Goal: Information Seeking & Learning: Check status

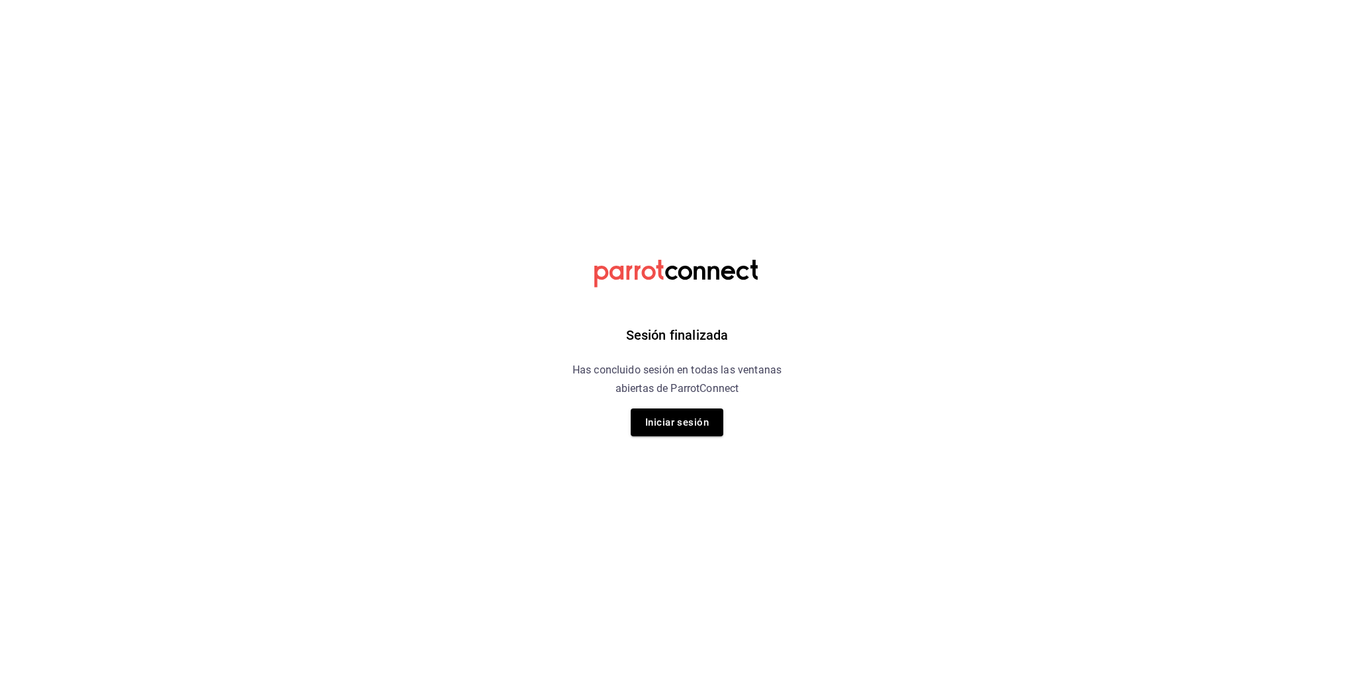
click at [77, 0] on html "Sesión finalizada Has concluido sesión en todas las ventanas abiertas de Parrot…" at bounding box center [677, 0] width 1354 height 0
click at [658, 433] on button "Iniciar sesión" at bounding box center [677, 423] width 93 height 28
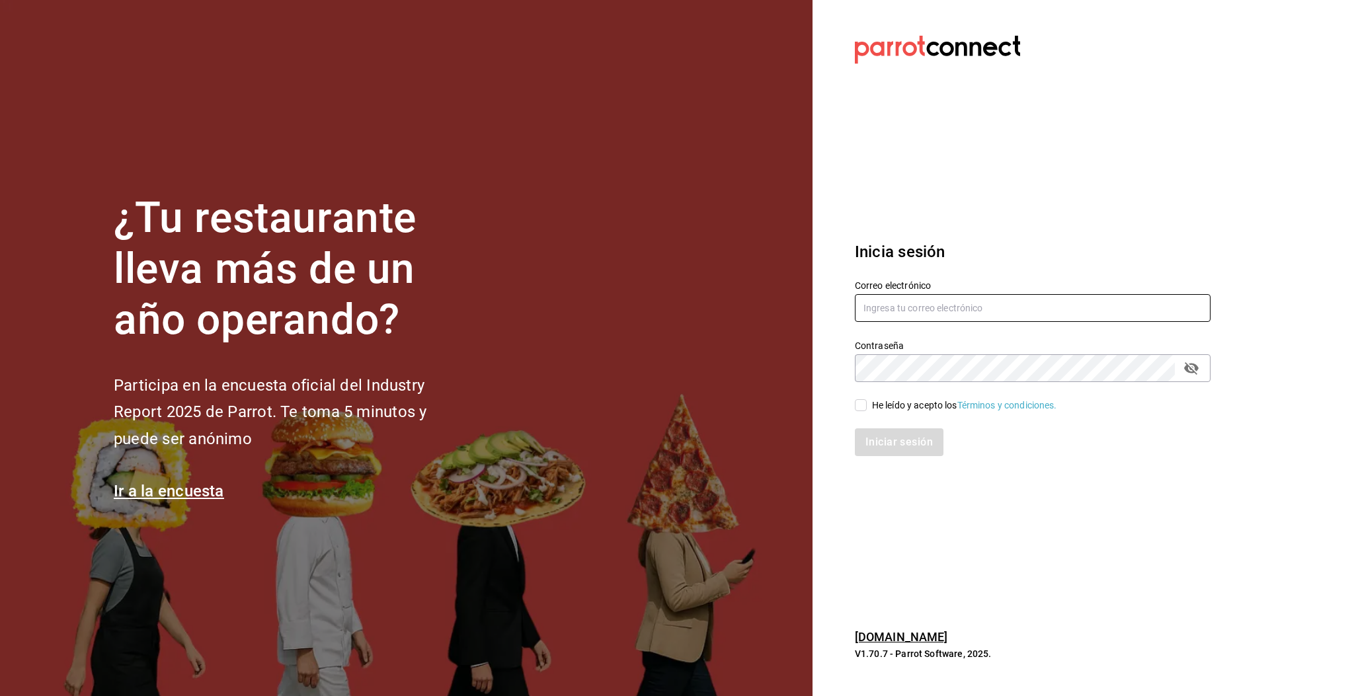
click at [913, 302] on input "text" at bounding box center [1033, 308] width 356 height 28
type input "multiuser@pickup.com"
click at [863, 409] on input "He leído y acepto los Términos y condiciones." at bounding box center [861, 405] width 12 height 12
checkbox input "true"
click at [879, 446] on button "Iniciar sesión" at bounding box center [900, 442] width 90 height 28
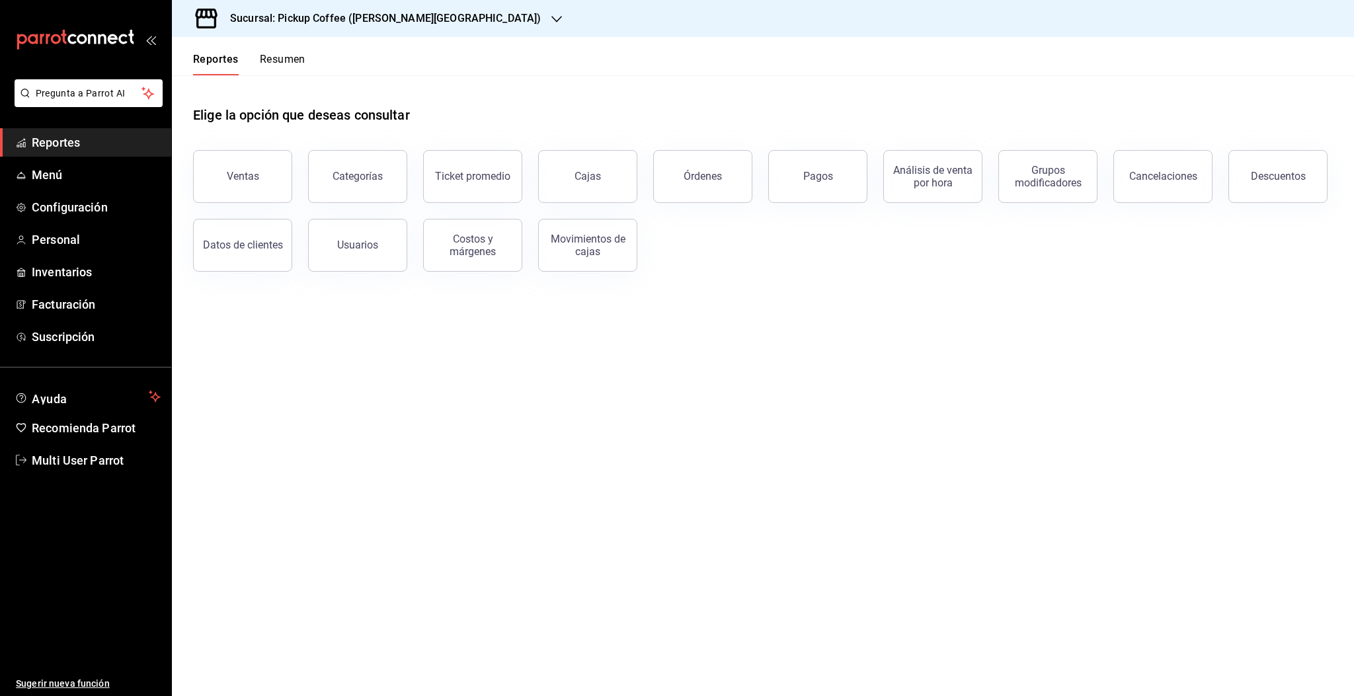
click at [277, 61] on button "Resumen" at bounding box center [283, 64] width 46 height 22
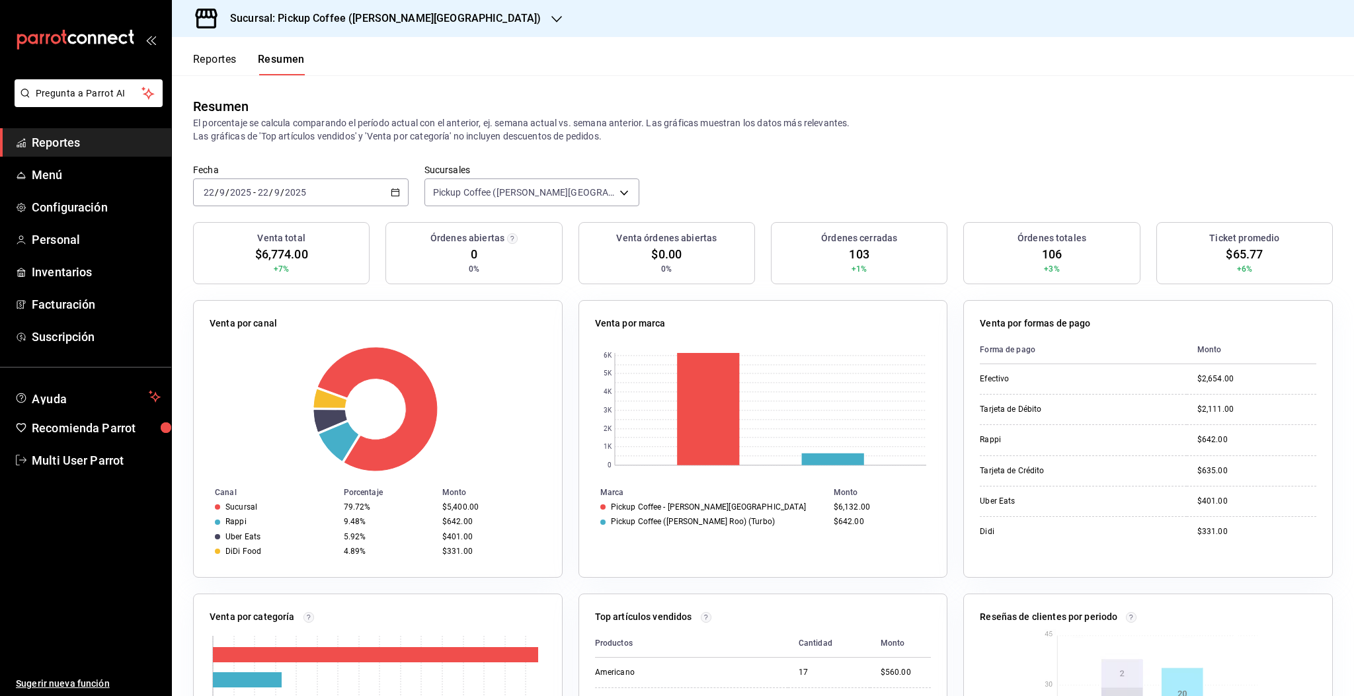
click at [333, 24] on h3 "Sucursal: Pickup Coffee (Quintana Roo)" at bounding box center [379, 19] width 321 height 16
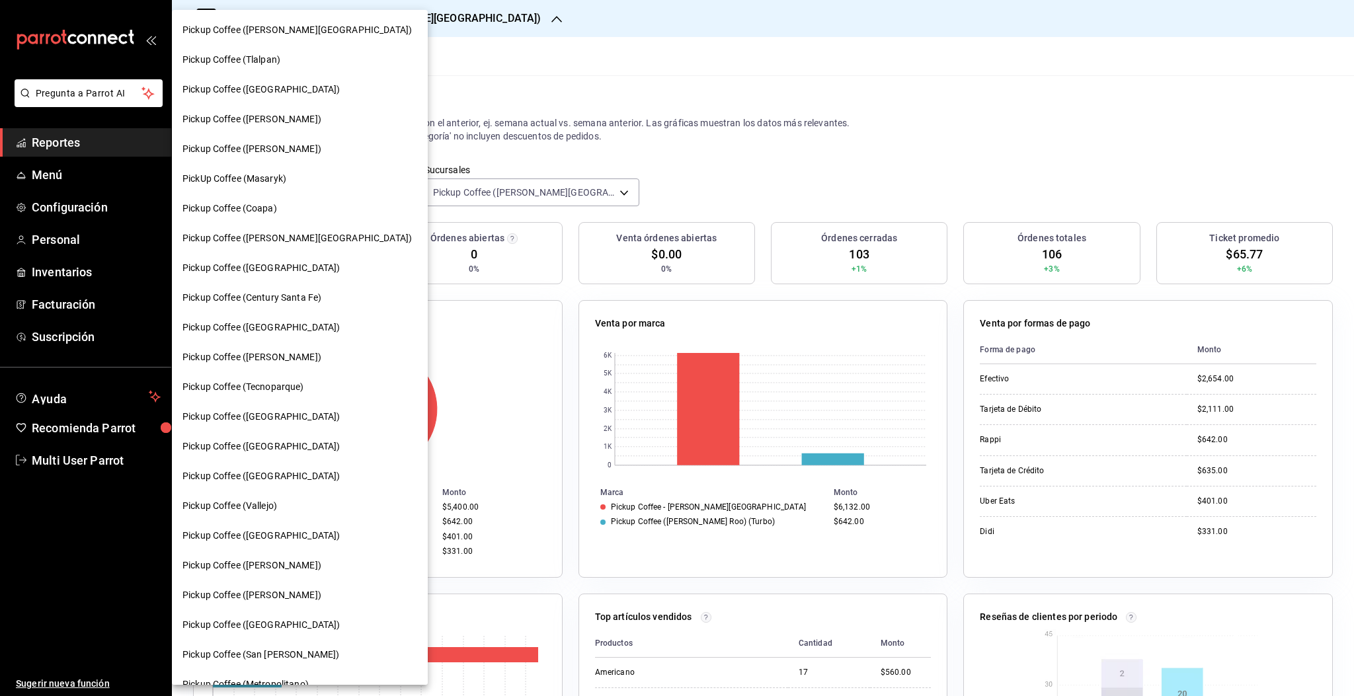
click at [215, 175] on span "PickUp Coffee (Masaryk)" at bounding box center [234, 179] width 104 height 14
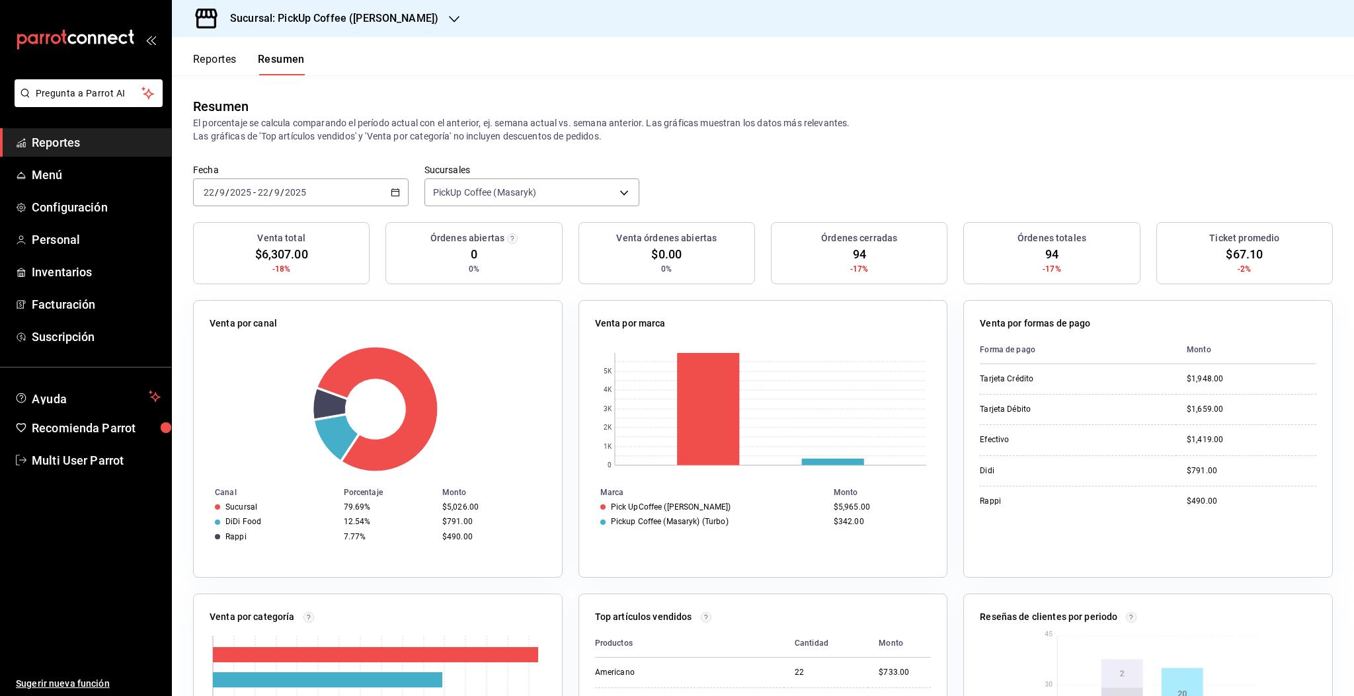
click at [296, 196] on input "2025" at bounding box center [295, 192] width 22 height 11
click at [238, 382] on span "Rango de fechas" at bounding box center [255, 381] width 102 height 14
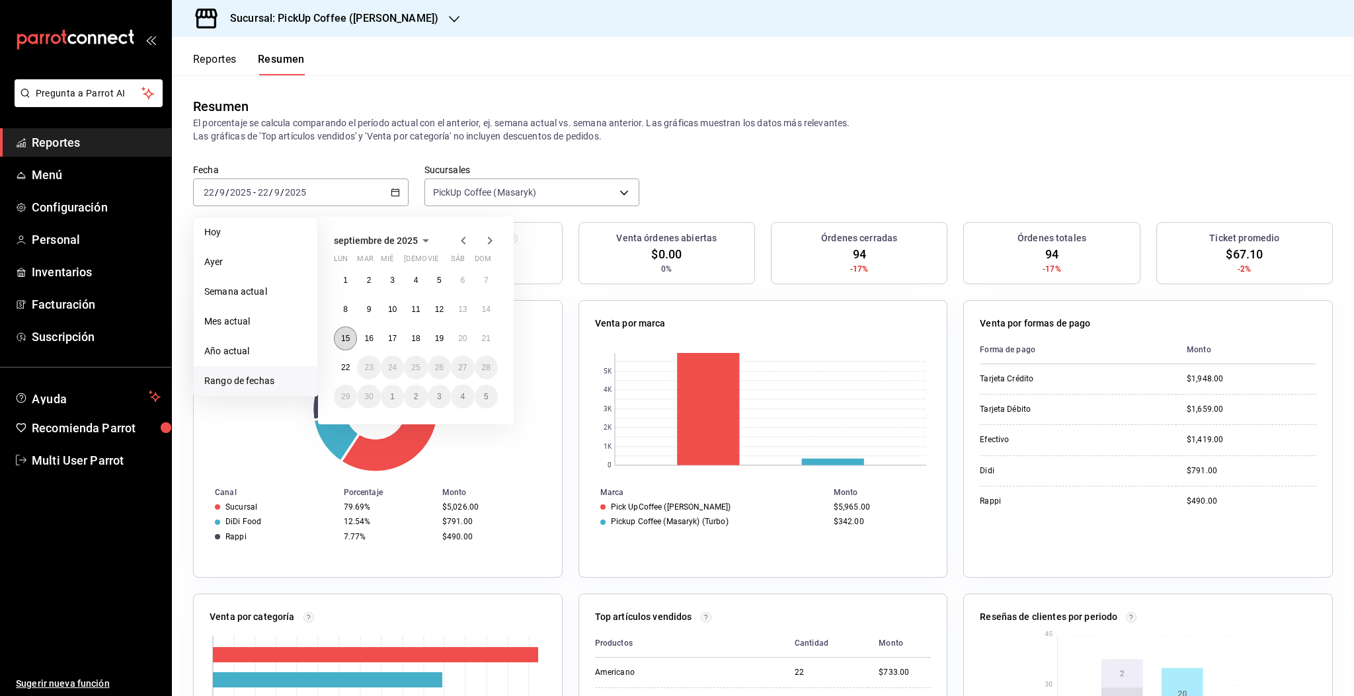
click at [350, 339] on button "15" at bounding box center [345, 339] width 23 height 24
click at [488, 344] on button "21" at bounding box center [486, 339] width 23 height 24
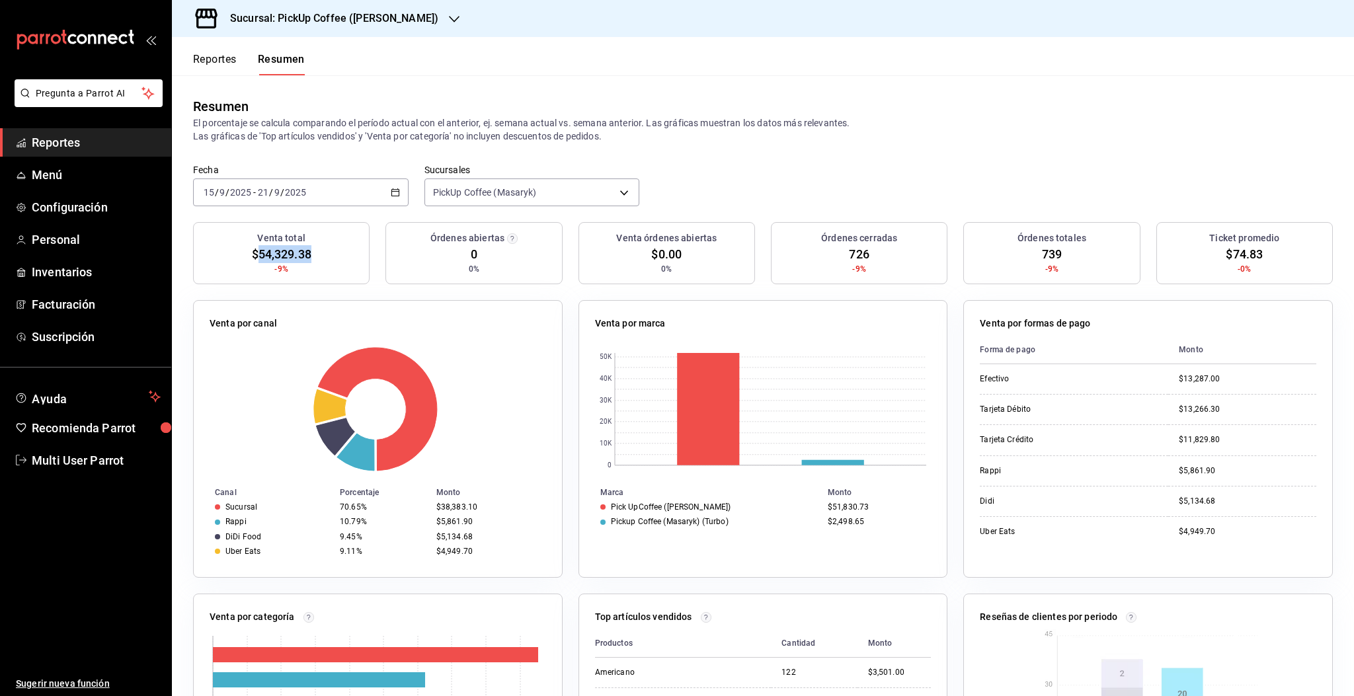
drag, startPoint x: 256, startPoint y: 251, endPoint x: 321, endPoint y: 263, distance: 65.3
click at [319, 264] on div "Venta total $54,329.38 -9%" at bounding box center [281, 253] width 177 height 62
copy span "54,329.38"
click at [377, 20] on h3 "Sucursal: PickUp Coffee (Masaryk)" at bounding box center [328, 19] width 219 height 16
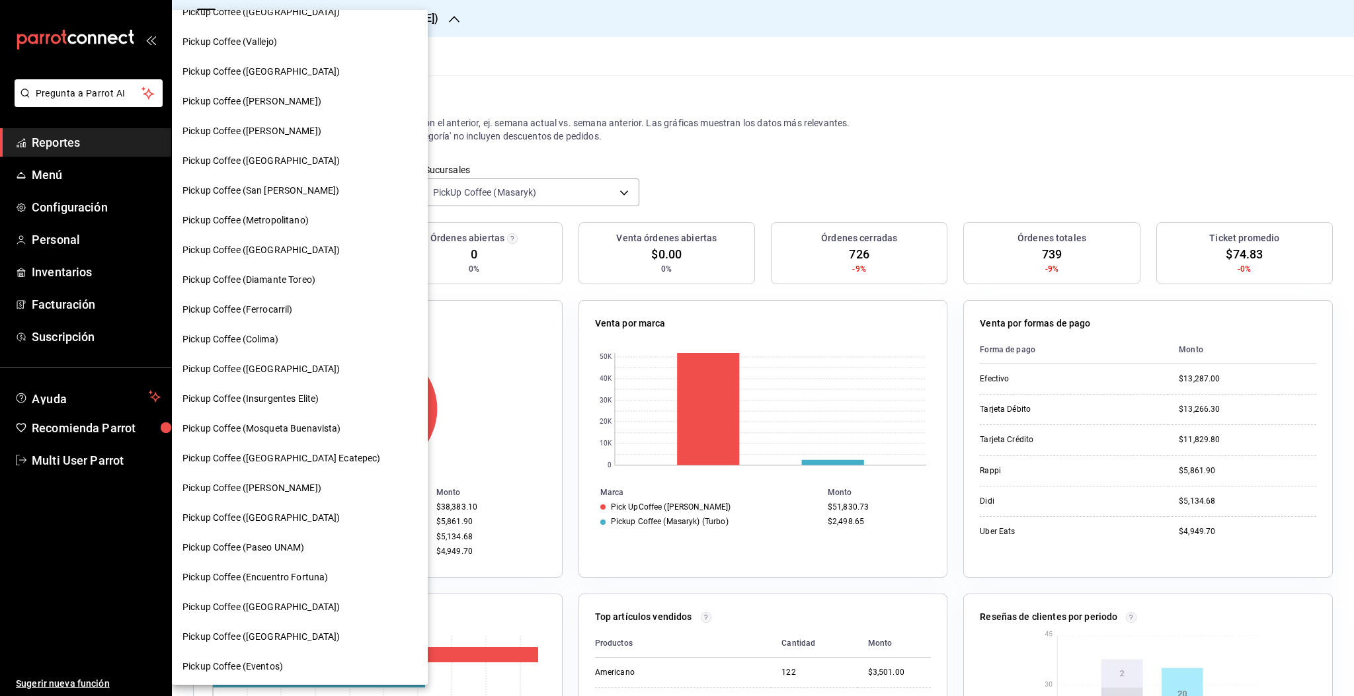
scroll to position [465, 0]
click at [276, 131] on span "Pickup Coffee ([PERSON_NAME])" at bounding box center [251, 130] width 139 height 14
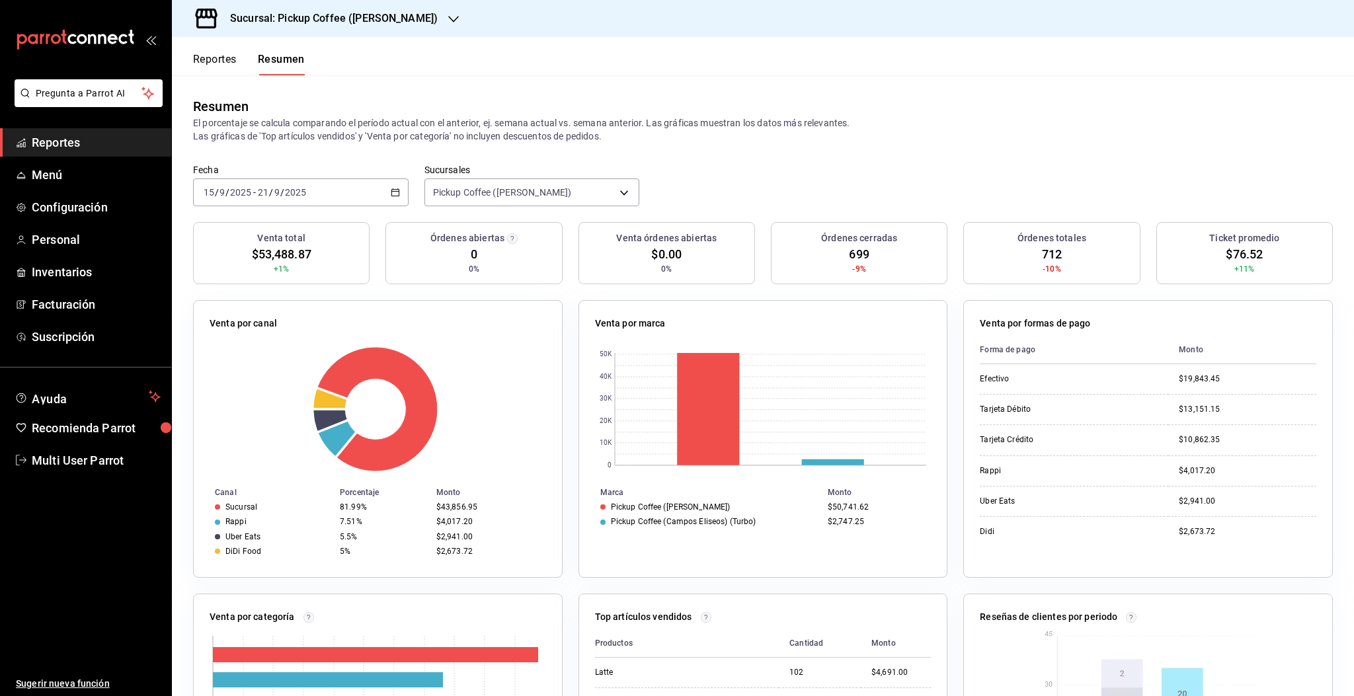
click at [325, 200] on div "2025-09-15 15 / 9 / 2025 - 2025-09-21 21 / 9 / 2025" at bounding box center [301, 192] width 216 height 28
click at [1081, 105] on div "Resumen" at bounding box center [763, 107] width 1140 height 20
drag, startPoint x: 258, startPoint y: 253, endPoint x: 310, endPoint y: 266, distance: 54.0
click at [310, 266] on div "Venta total $53,488.87 +1%" at bounding box center [281, 253] width 177 height 62
copy span "53,488.87"
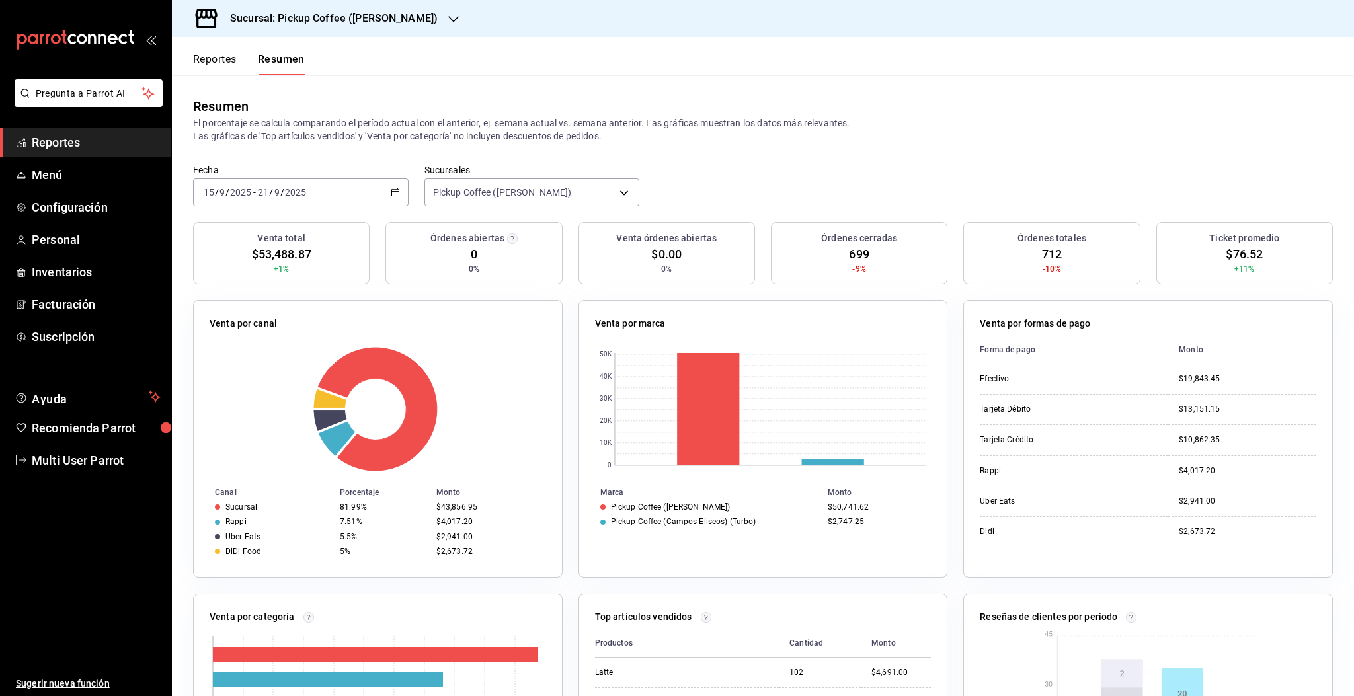
click at [340, 22] on h3 "Sucursal: Pickup Coffee (Campos Eliseos)" at bounding box center [328, 19] width 218 height 16
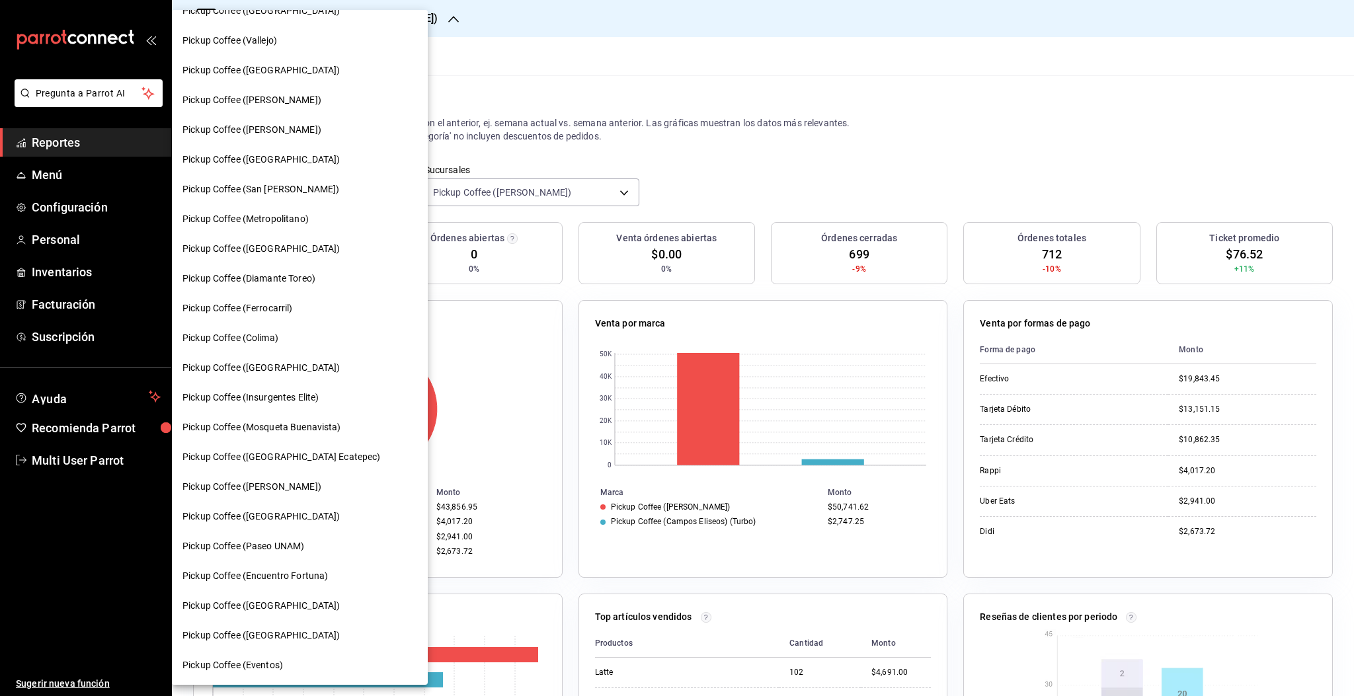
click at [255, 313] on span "Pickup Coffee (Ferrocarril)" at bounding box center [237, 308] width 110 height 14
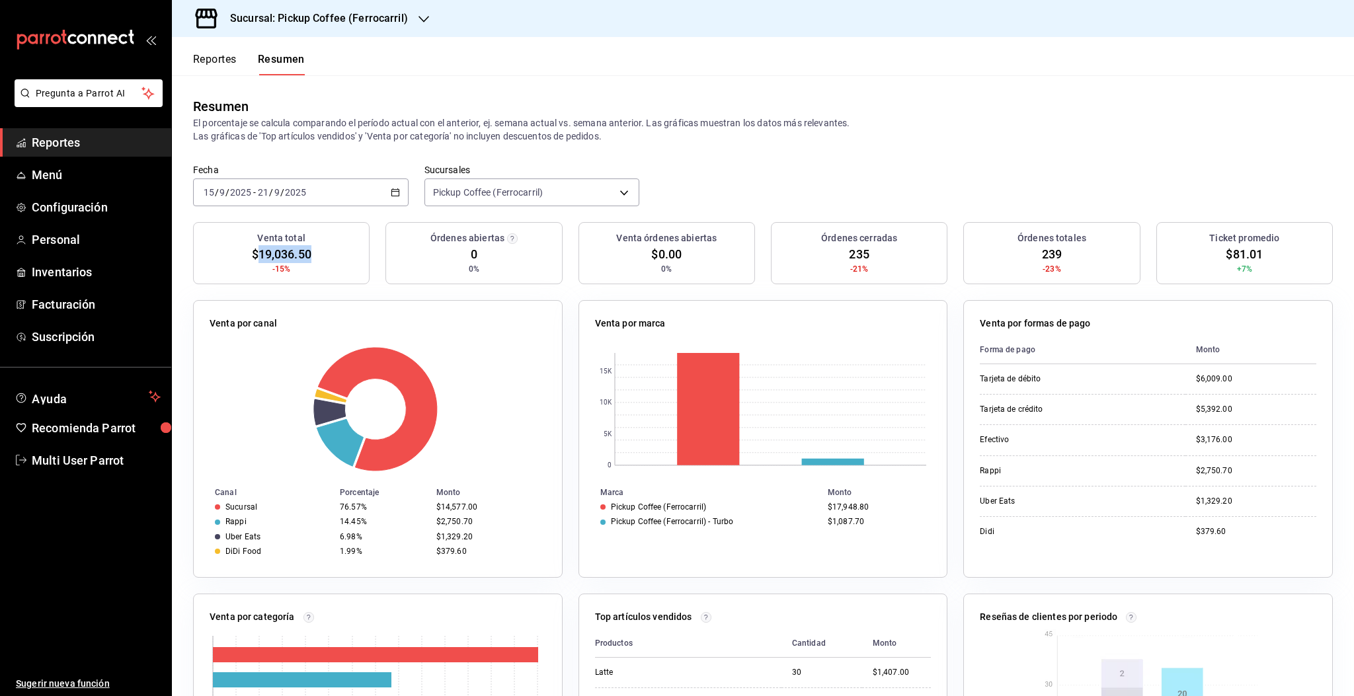
drag, startPoint x: 255, startPoint y: 254, endPoint x: 319, endPoint y: 259, distance: 64.3
click at [319, 259] on div "Venta total $19,036.50 -15%" at bounding box center [281, 253] width 177 height 62
copy span "19,036.50"
click at [378, 19] on h3 "Sucursal: Pickup Coffee (Ferrocarril)" at bounding box center [313, 19] width 188 height 16
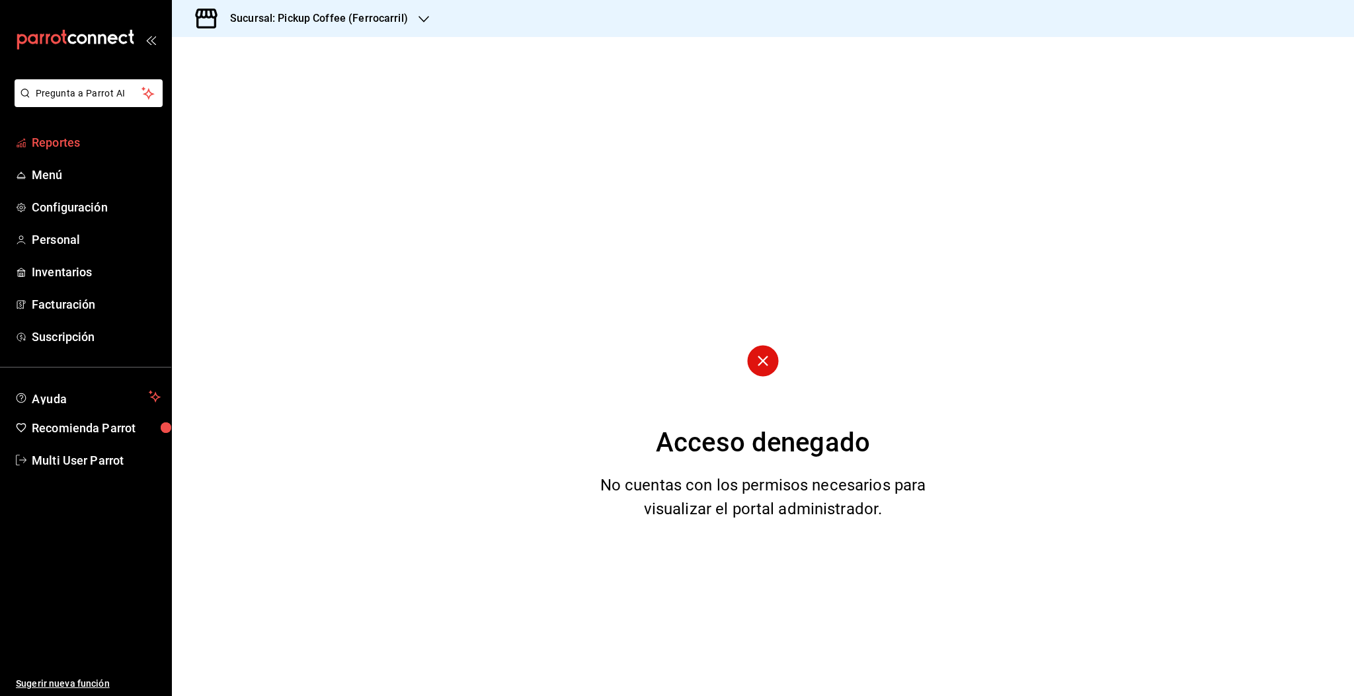
click at [44, 145] on span "Reportes" at bounding box center [96, 143] width 129 height 18
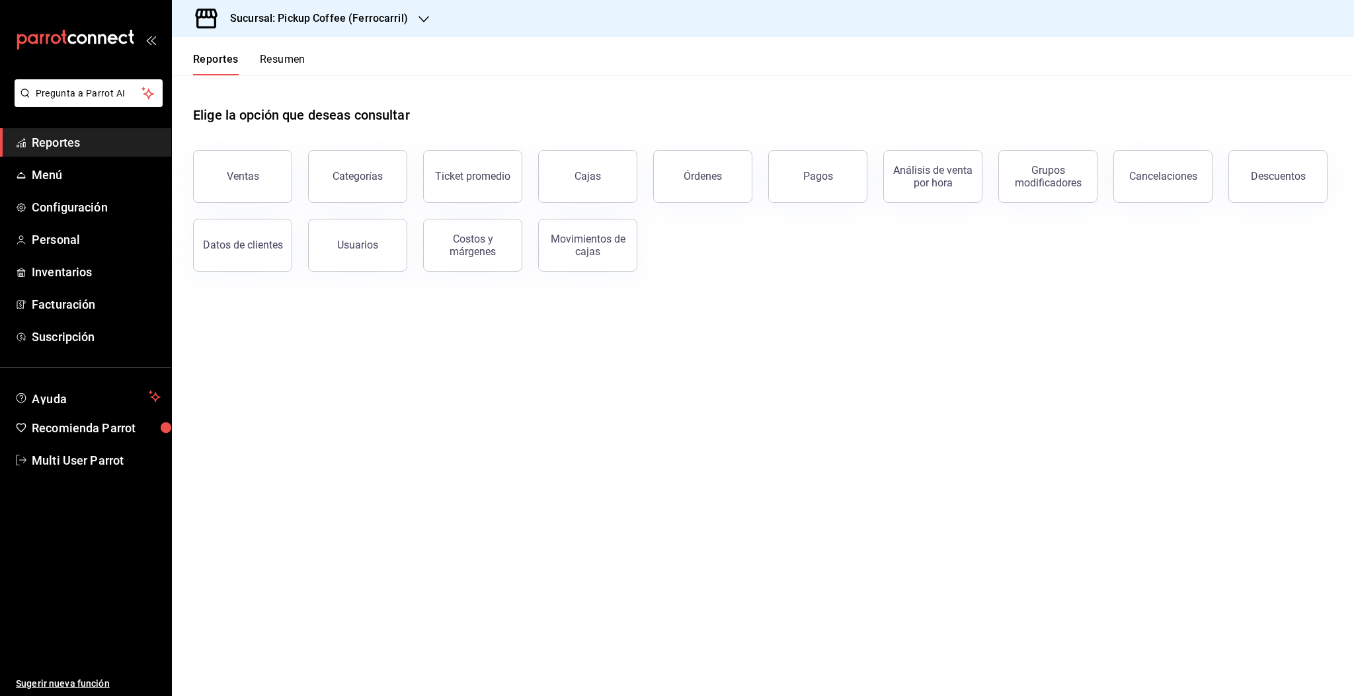
click at [418, 20] on icon "button" at bounding box center [423, 19] width 11 height 11
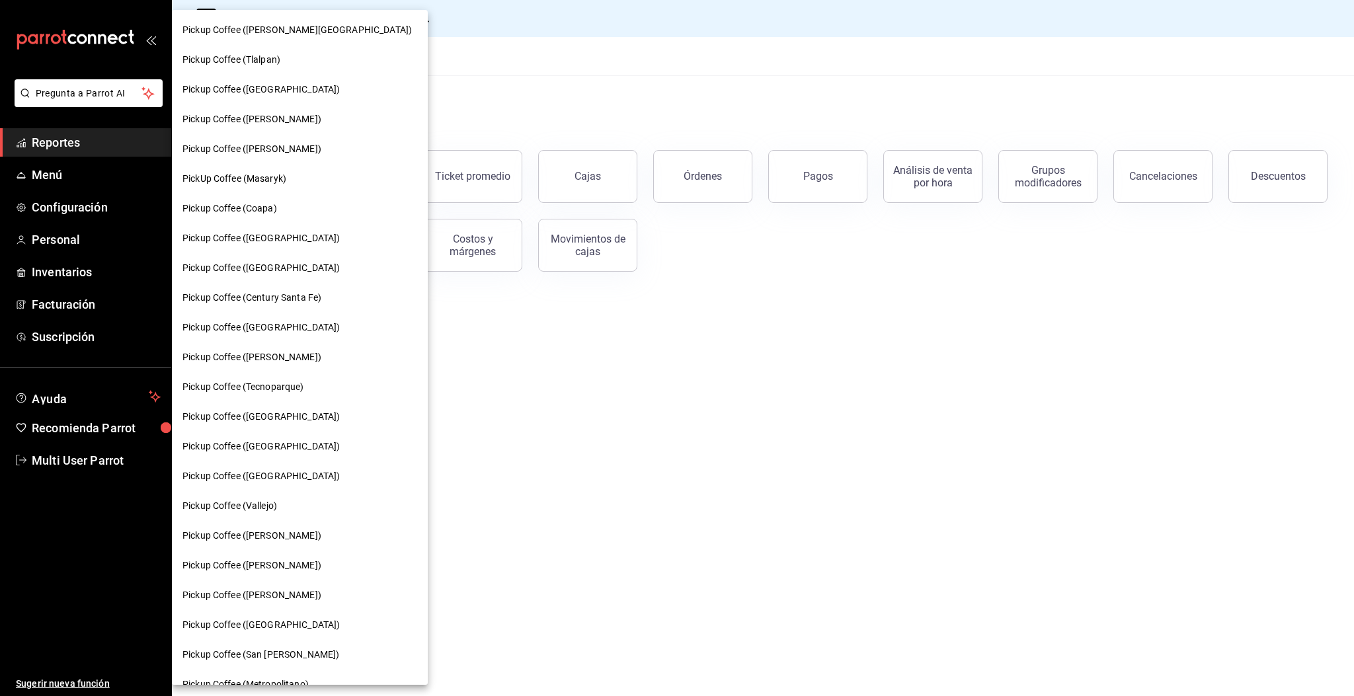
click at [241, 418] on span "Pickup Coffee ([GEOGRAPHIC_DATA])" at bounding box center [260, 417] width 157 height 14
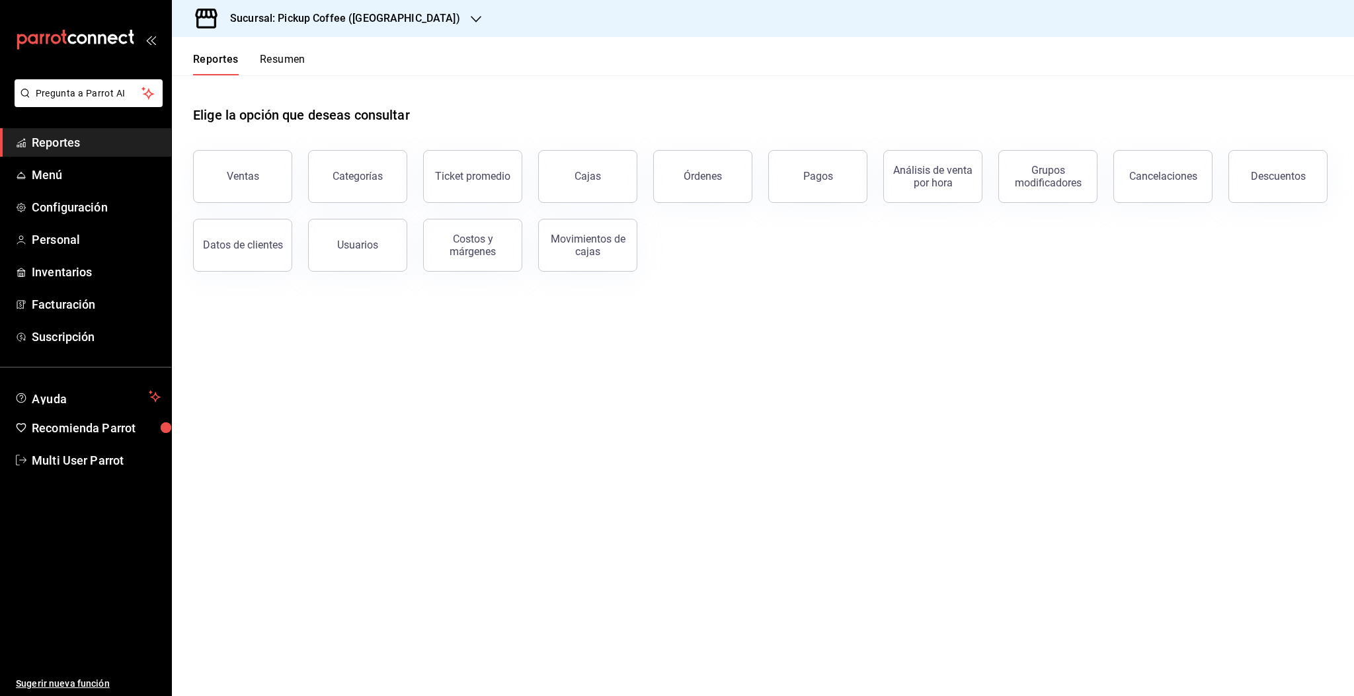
click at [272, 58] on button "Resumen" at bounding box center [283, 64] width 46 height 22
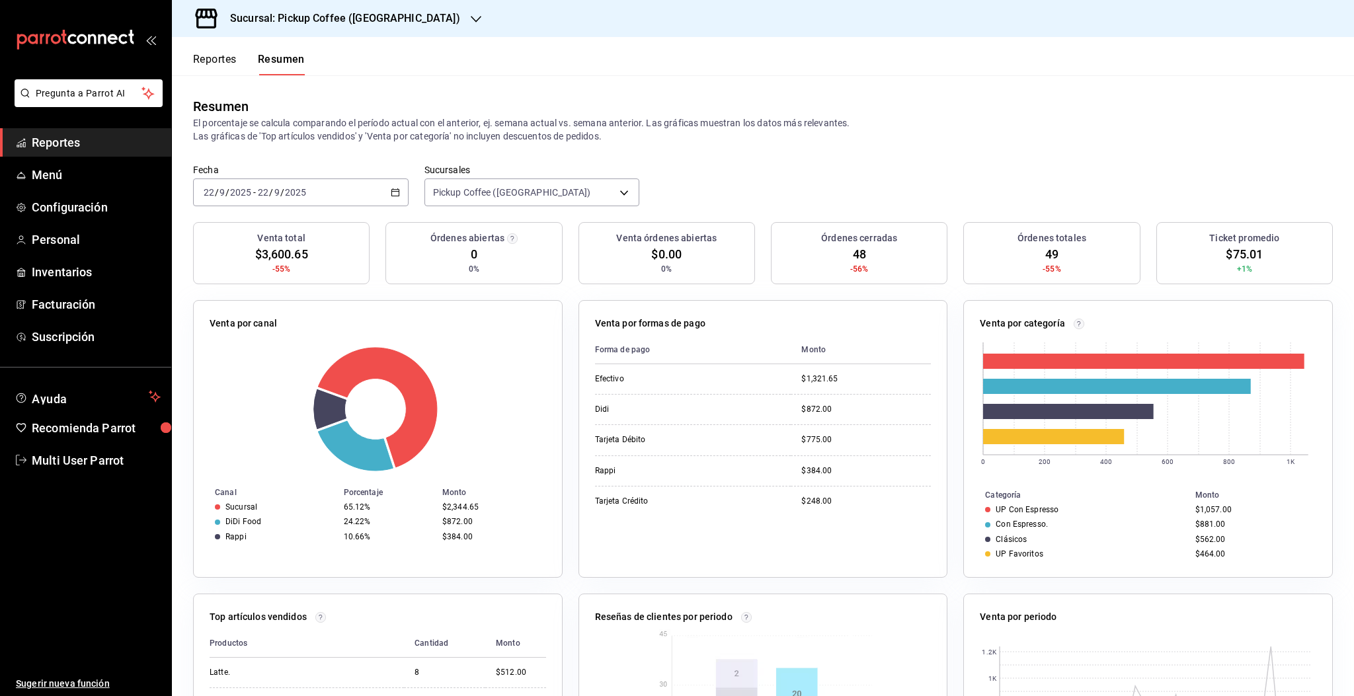
click at [289, 194] on input "2025" at bounding box center [295, 192] width 22 height 11
click at [271, 383] on span "Rango de fechas" at bounding box center [255, 381] width 102 height 14
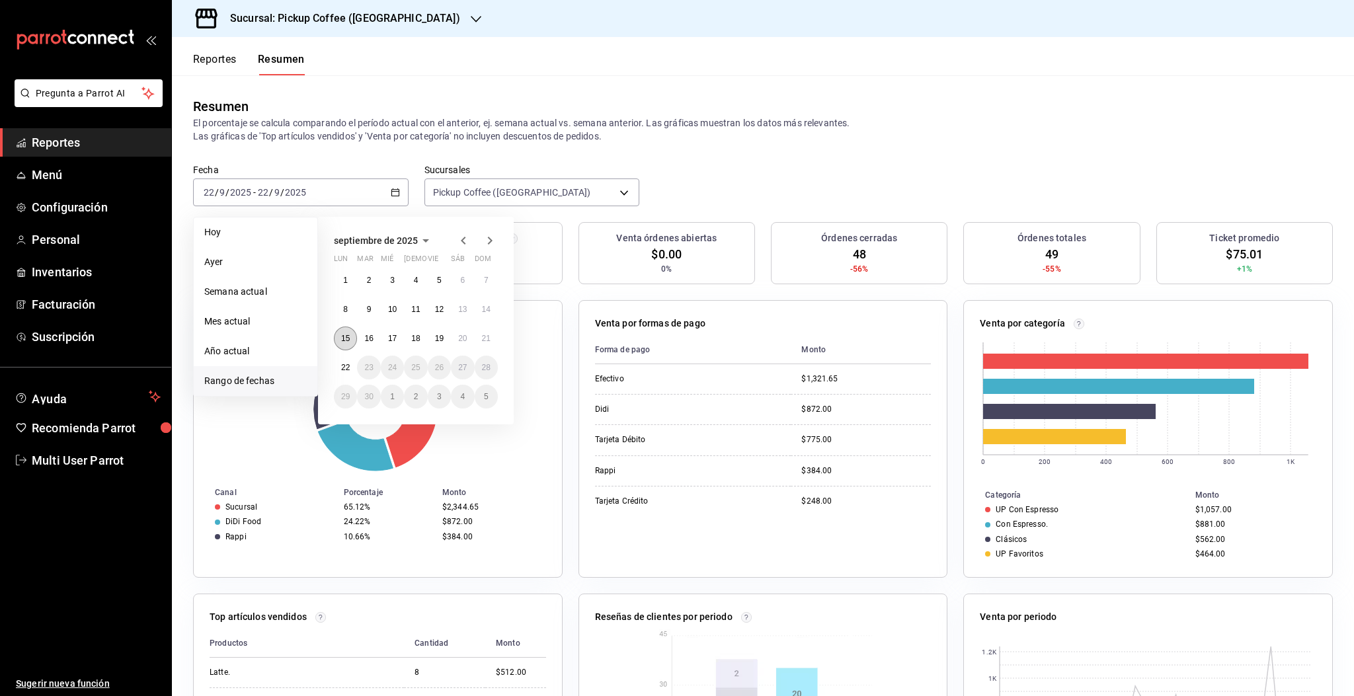
click at [344, 339] on abbr "15" at bounding box center [345, 338] width 9 height 9
click at [346, 345] on button "15" at bounding box center [345, 339] width 23 height 24
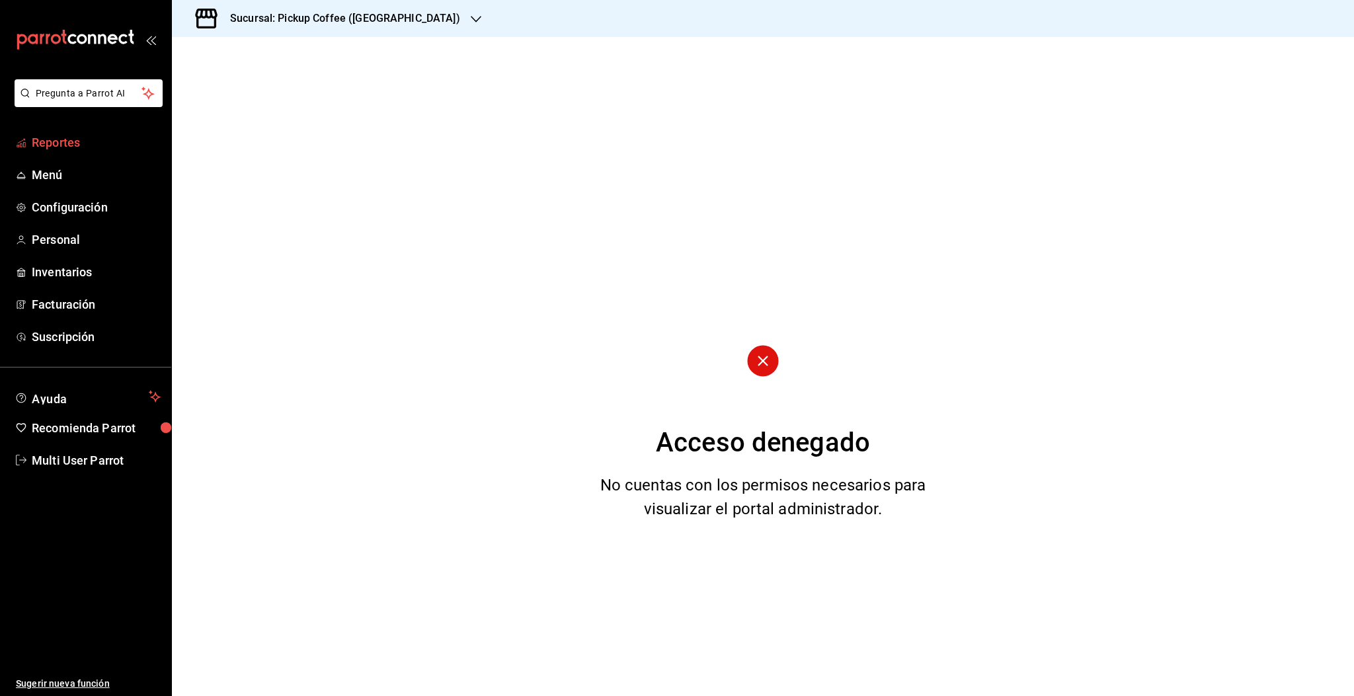
click at [32, 146] on span "Reportes" at bounding box center [96, 143] width 129 height 18
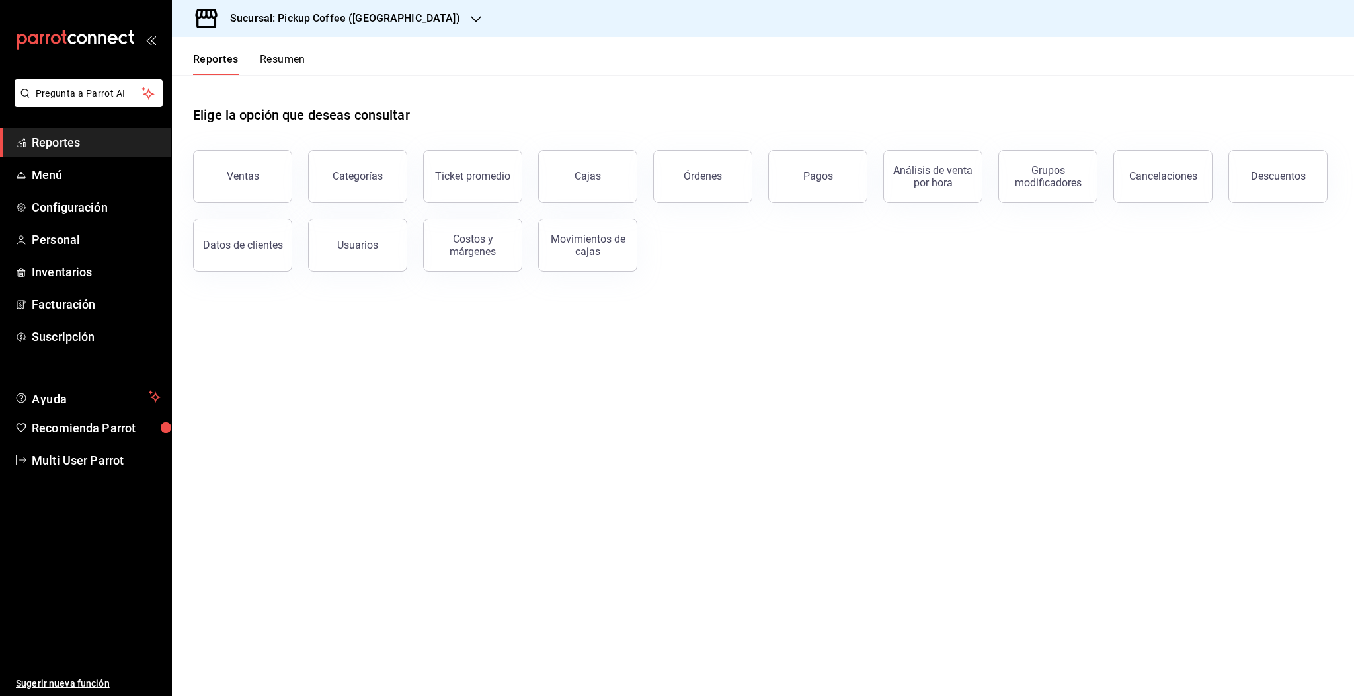
click at [276, 58] on button "Resumen" at bounding box center [283, 64] width 46 height 22
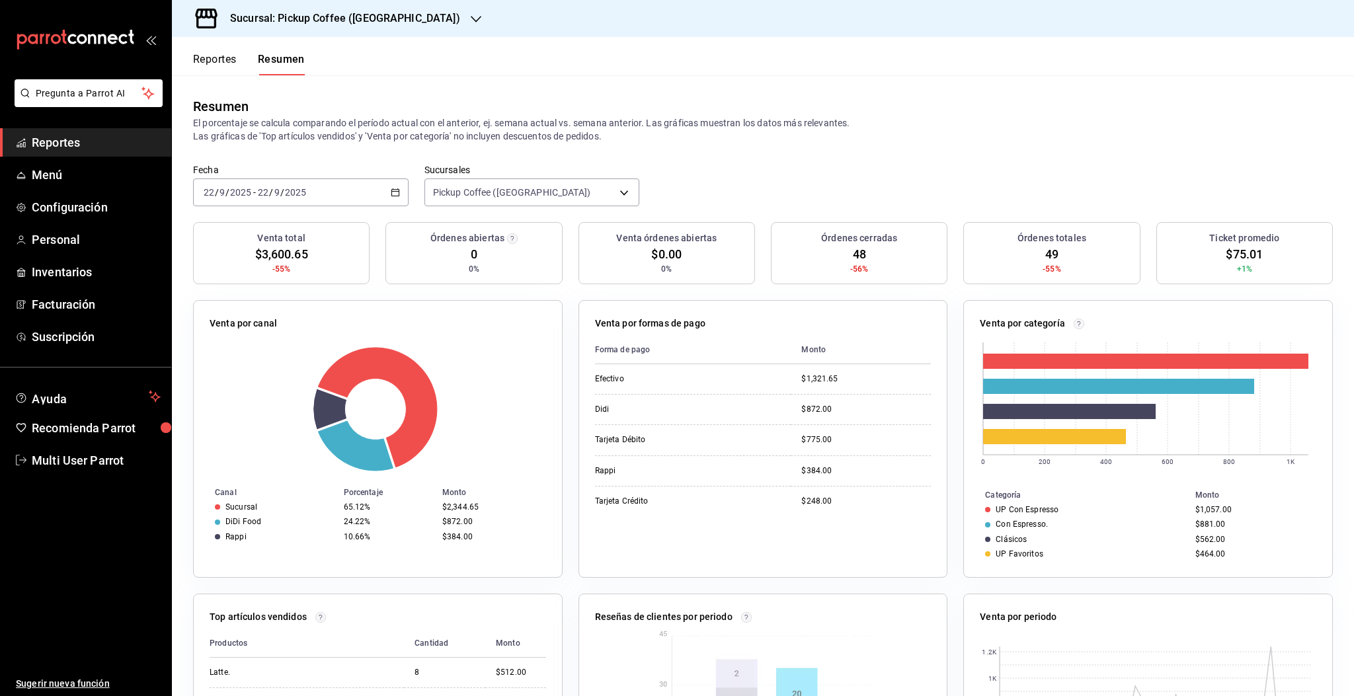
click at [286, 194] on input "2025" at bounding box center [295, 192] width 22 height 11
click at [384, 190] on div "2025-09-22 22 / 9 / 2025 - 2025-09-22 22 / 9 / 2025" at bounding box center [301, 192] width 216 height 28
click at [385, 190] on div "2025-09-22 22 / 9 / 2025 - 2025-09-22 22 / 9 / 2025" at bounding box center [301, 192] width 216 height 28
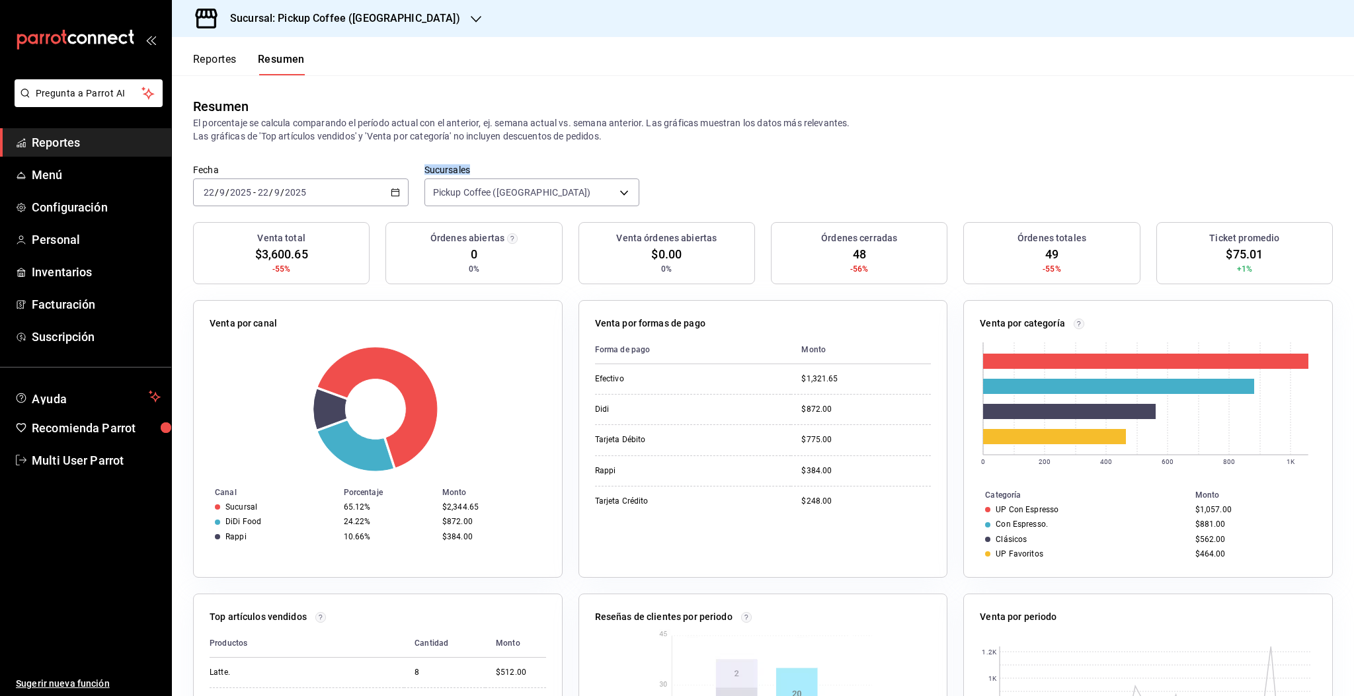
click at [385, 190] on div "[DATE] [DATE] - [DATE] [DATE]" at bounding box center [301, 192] width 216 height 28
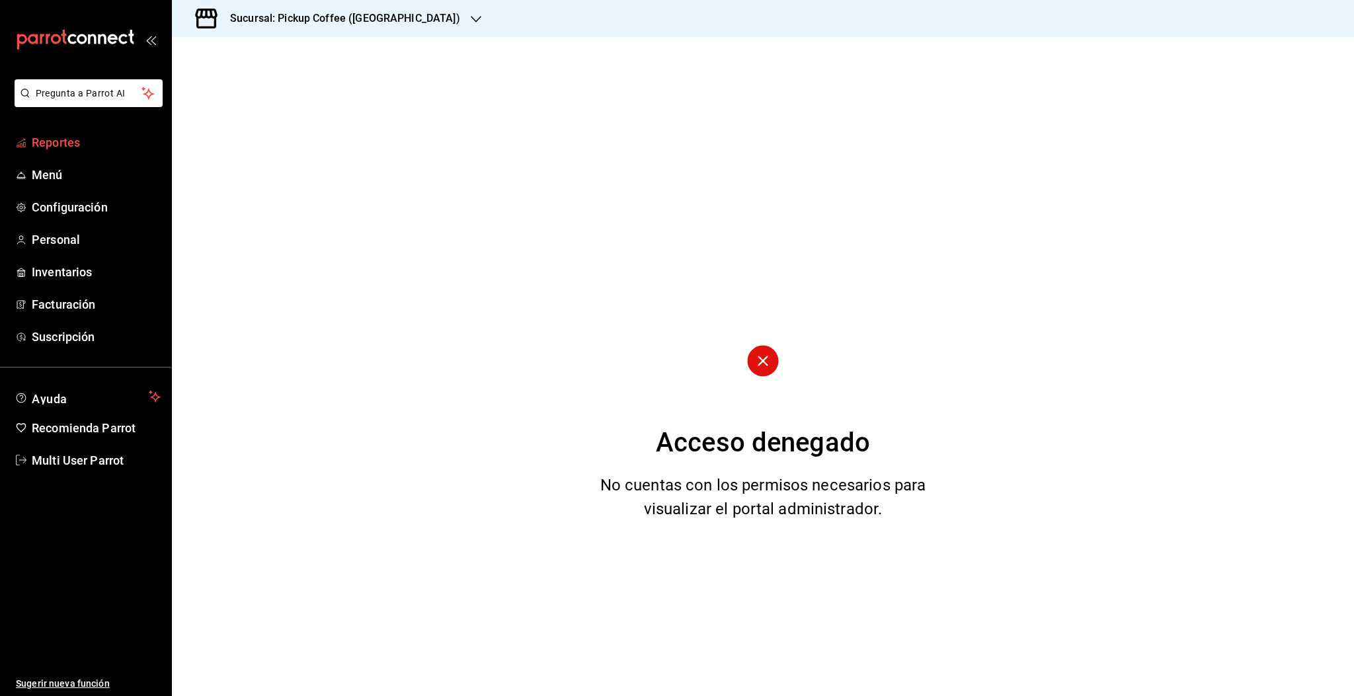
click at [39, 140] on span "Reportes" at bounding box center [96, 143] width 129 height 18
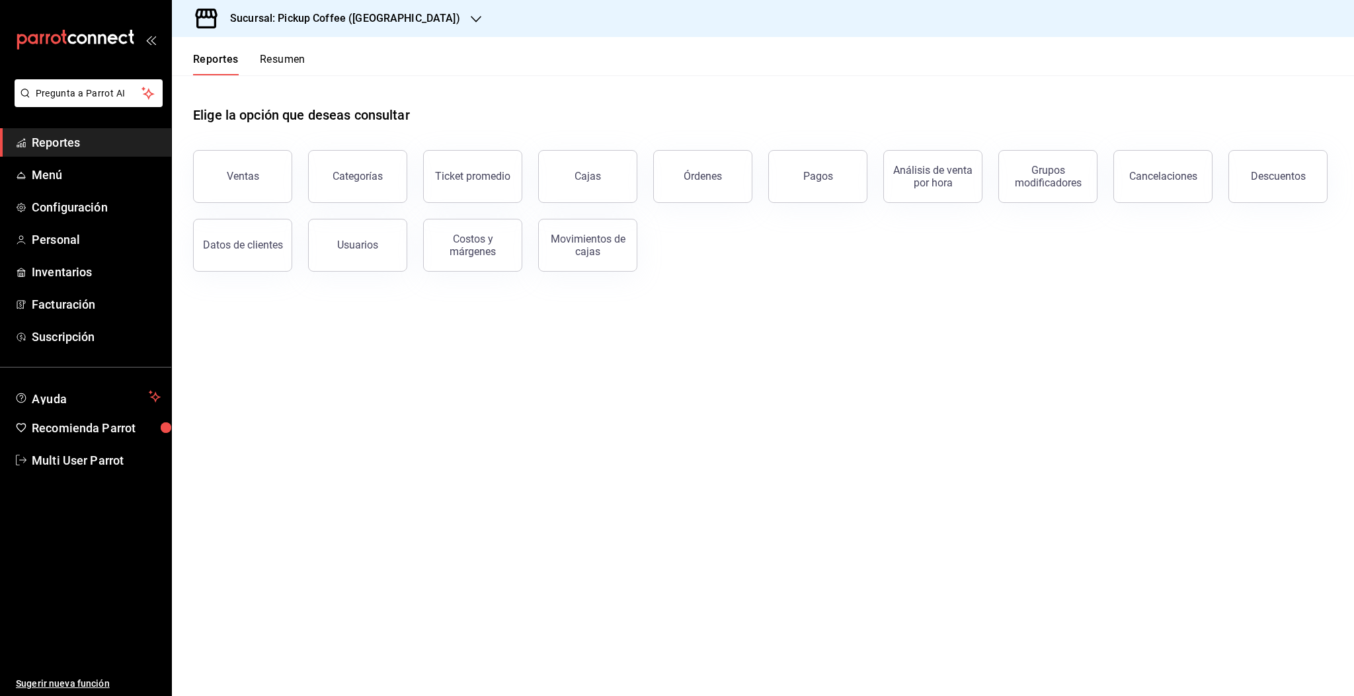
click at [278, 56] on button "Resumen" at bounding box center [283, 64] width 46 height 22
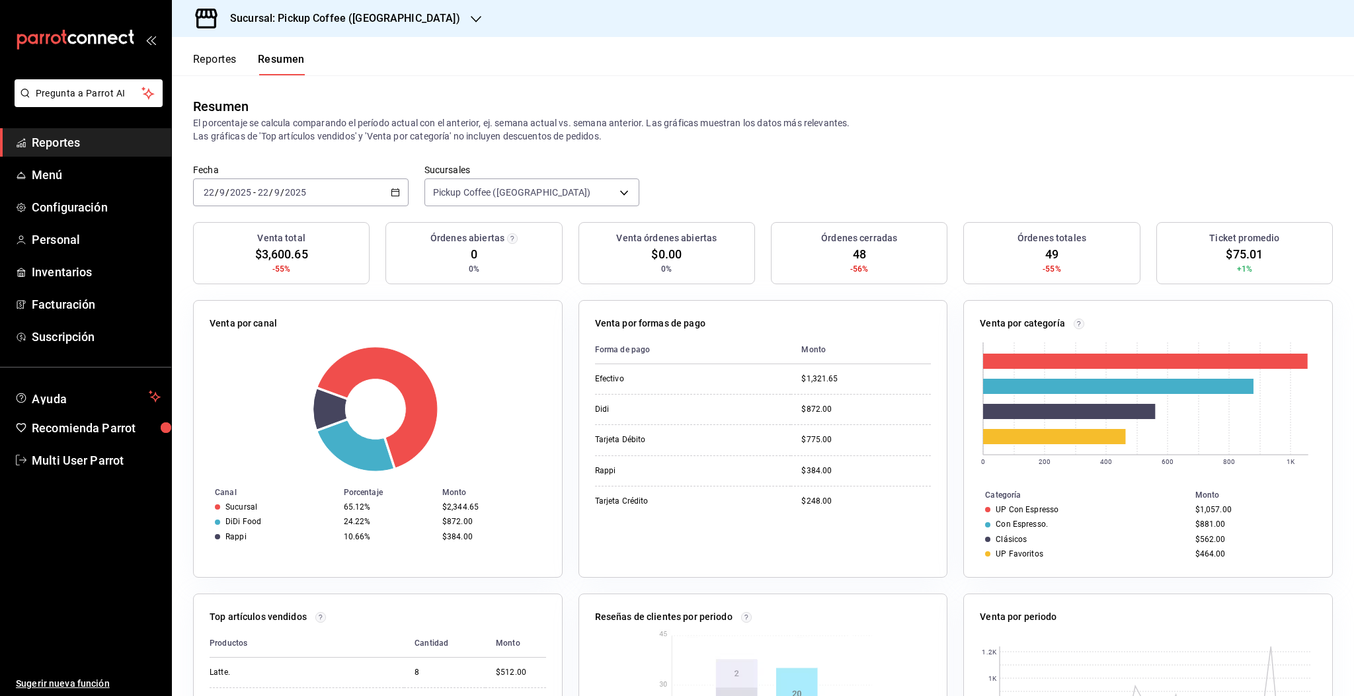
click at [386, 19] on h3 "Sucursal: Pickup Coffee ([GEOGRAPHIC_DATA])" at bounding box center [339, 19] width 241 height 16
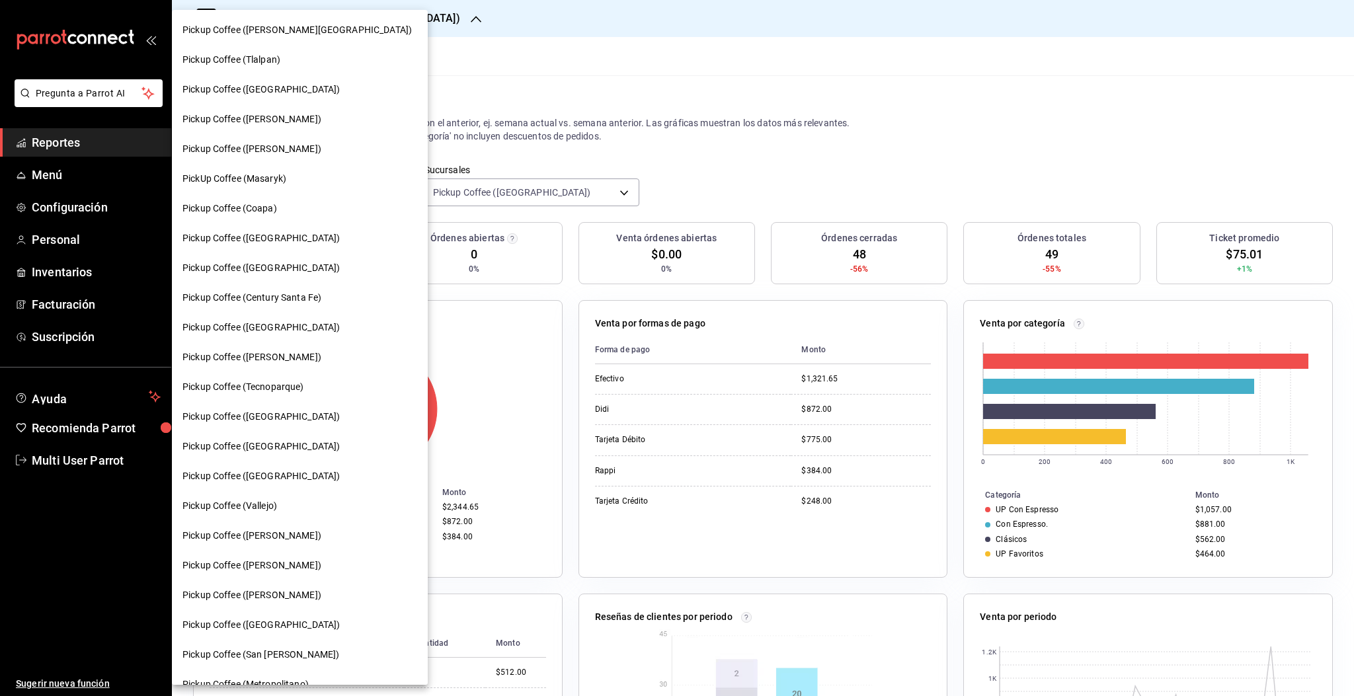
click at [233, 414] on span "Pickup Coffee ([GEOGRAPHIC_DATA])" at bounding box center [260, 417] width 157 height 14
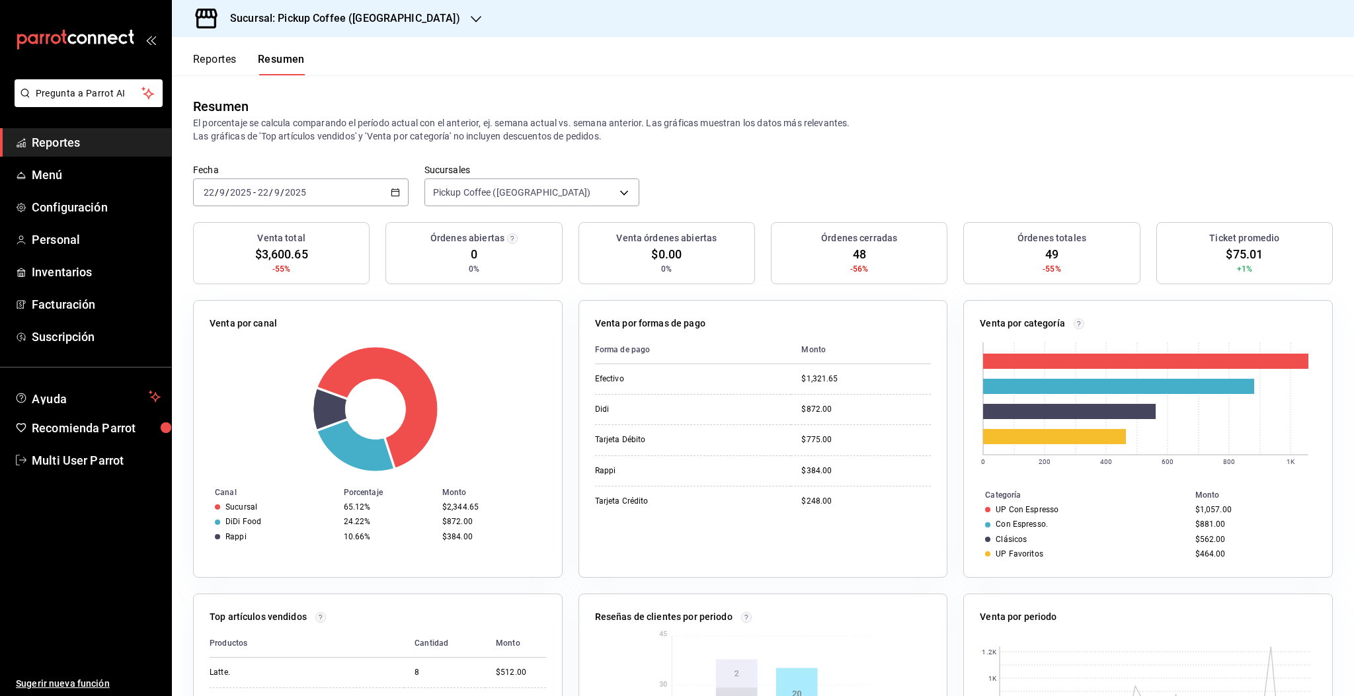
click at [305, 192] on div "2025-09-22 22 / 9 / 2025" at bounding box center [282, 192] width 52 height 11
click at [249, 383] on span "Rango de fechas" at bounding box center [255, 381] width 102 height 14
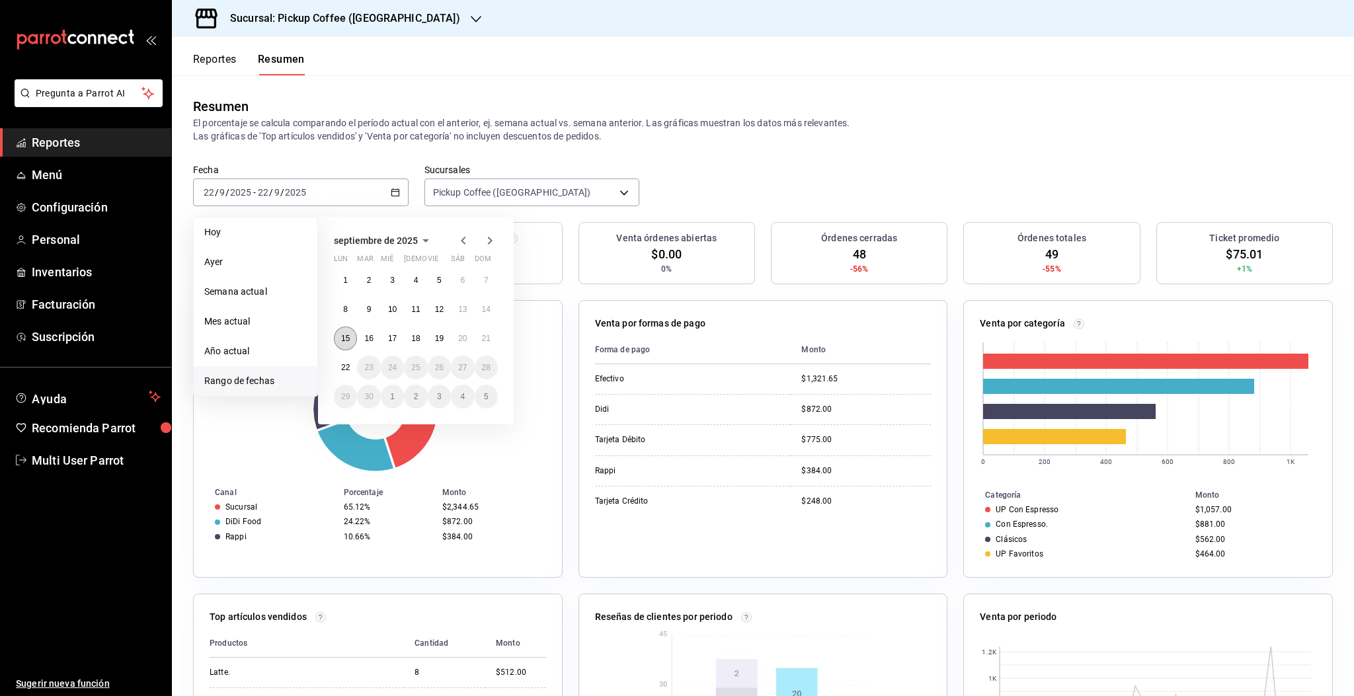
click at [336, 330] on button "15" at bounding box center [345, 339] width 23 height 24
click at [485, 338] on abbr "21" at bounding box center [486, 338] width 9 height 9
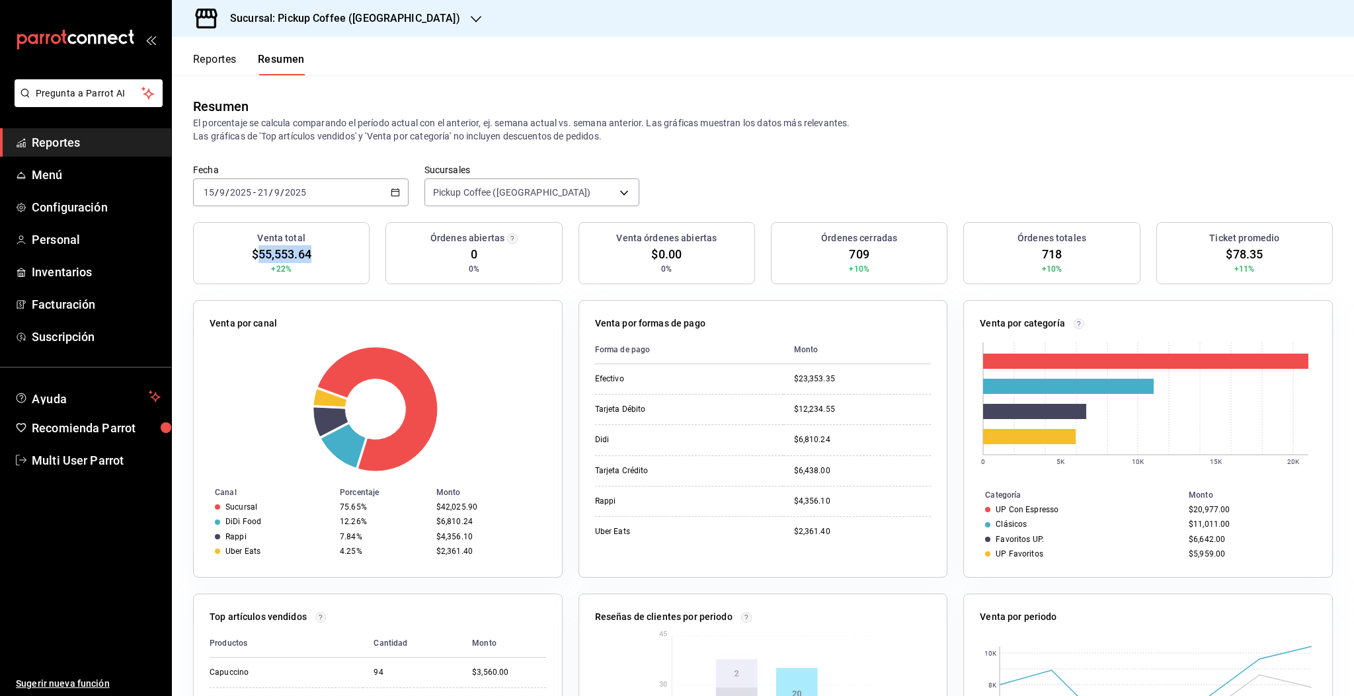
drag, startPoint x: 255, startPoint y: 256, endPoint x: 329, endPoint y: 273, distance: 76.0
click at [317, 264] on div "Venta total $55,553.64 +22%" at bounding box center [281, 253] width 177 height 62
copy span "55,553.64"
click at [336, 23] on h3 "Sucursal: Pickup Coffee ([GEOGRAPHIC_DATA])" at bounding box center [339, 19] width 241 height 16
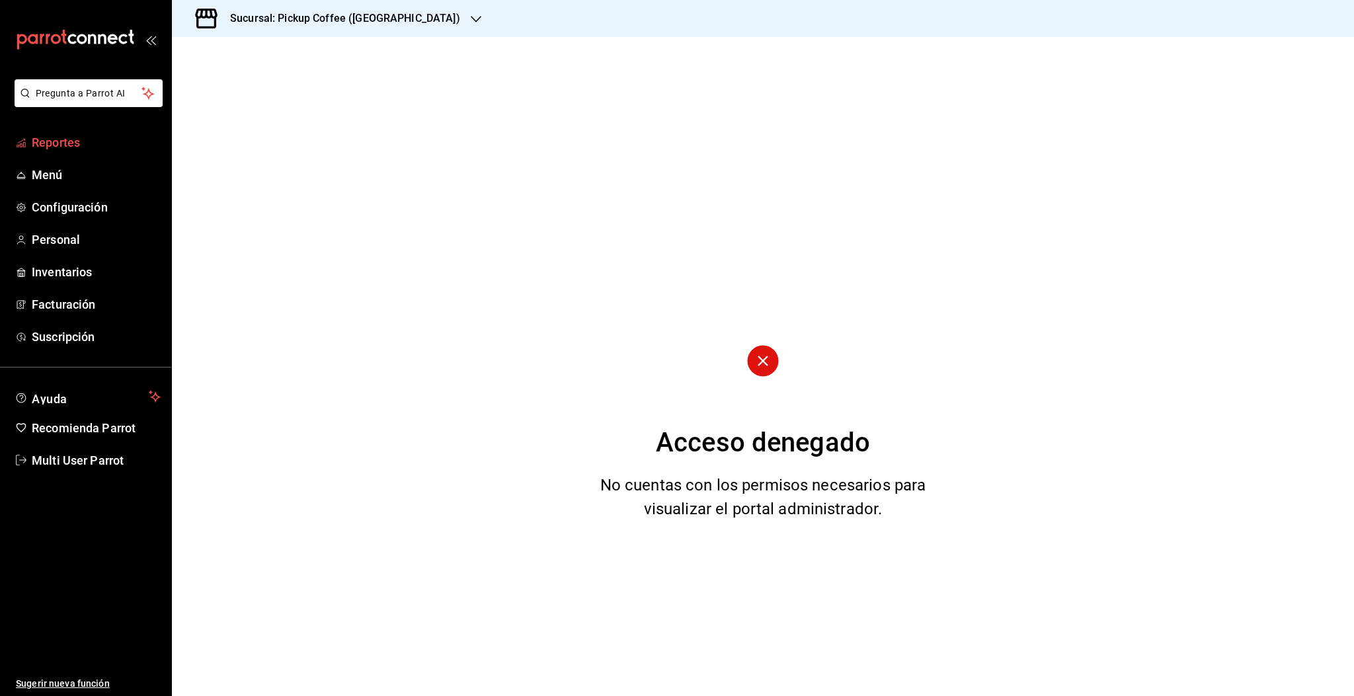
click at [48, 145] on span "Reportes" at bounding box center [96, 143] width 129 height 18
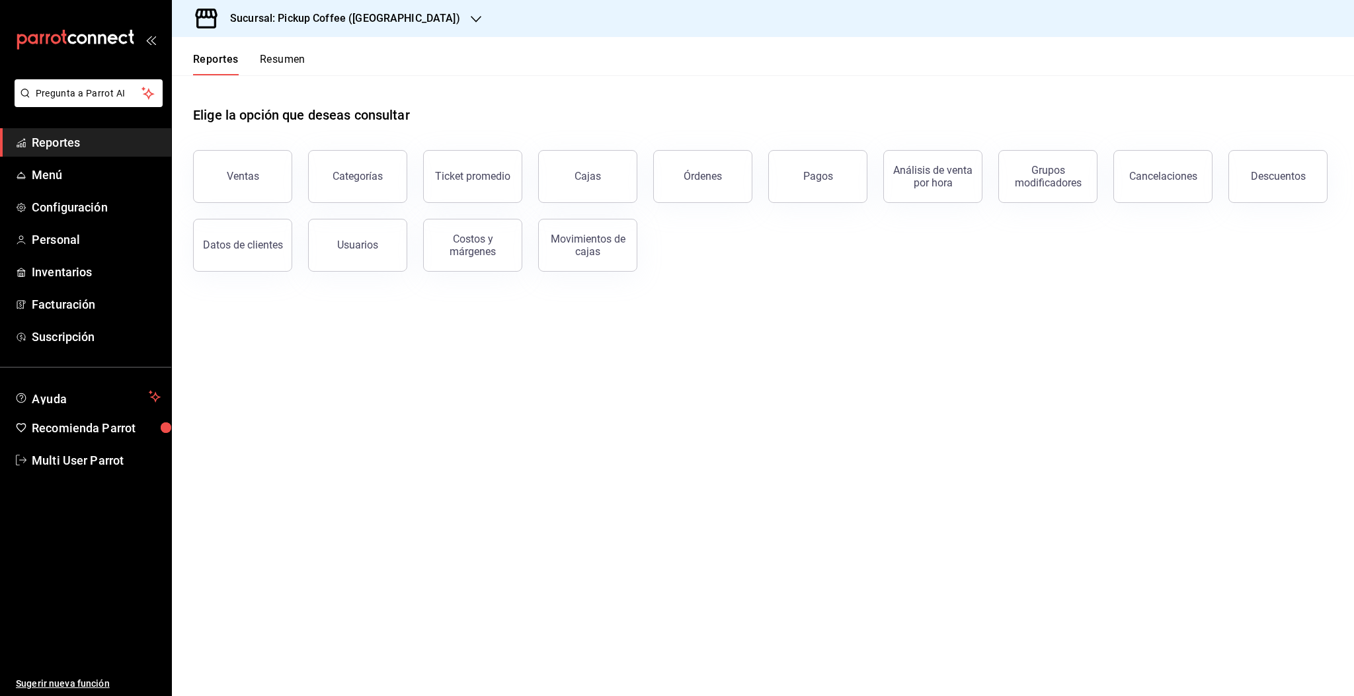
click at [365, 23] on h3 "Sucursal: Pickup Coffee ([GEOGRAPHIC_DATA])" at bounding box center [339, 19] width 241 height 16
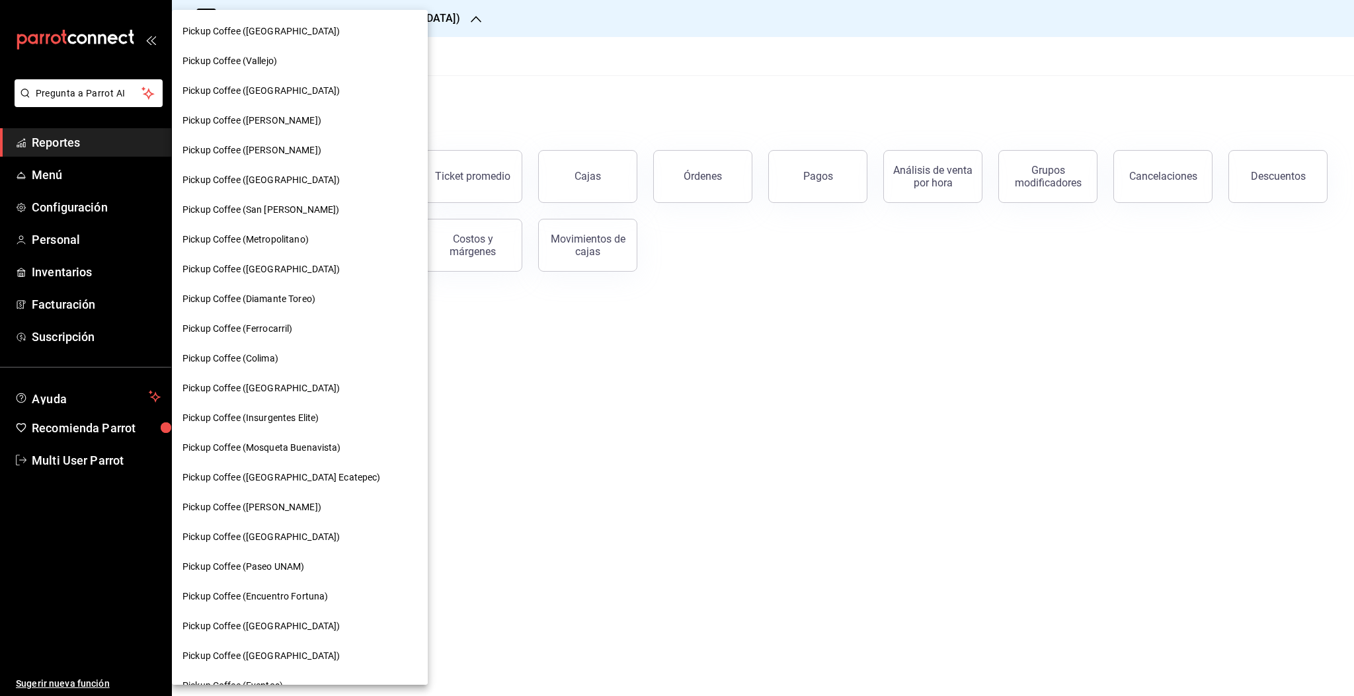
scroll to position [465, 0]
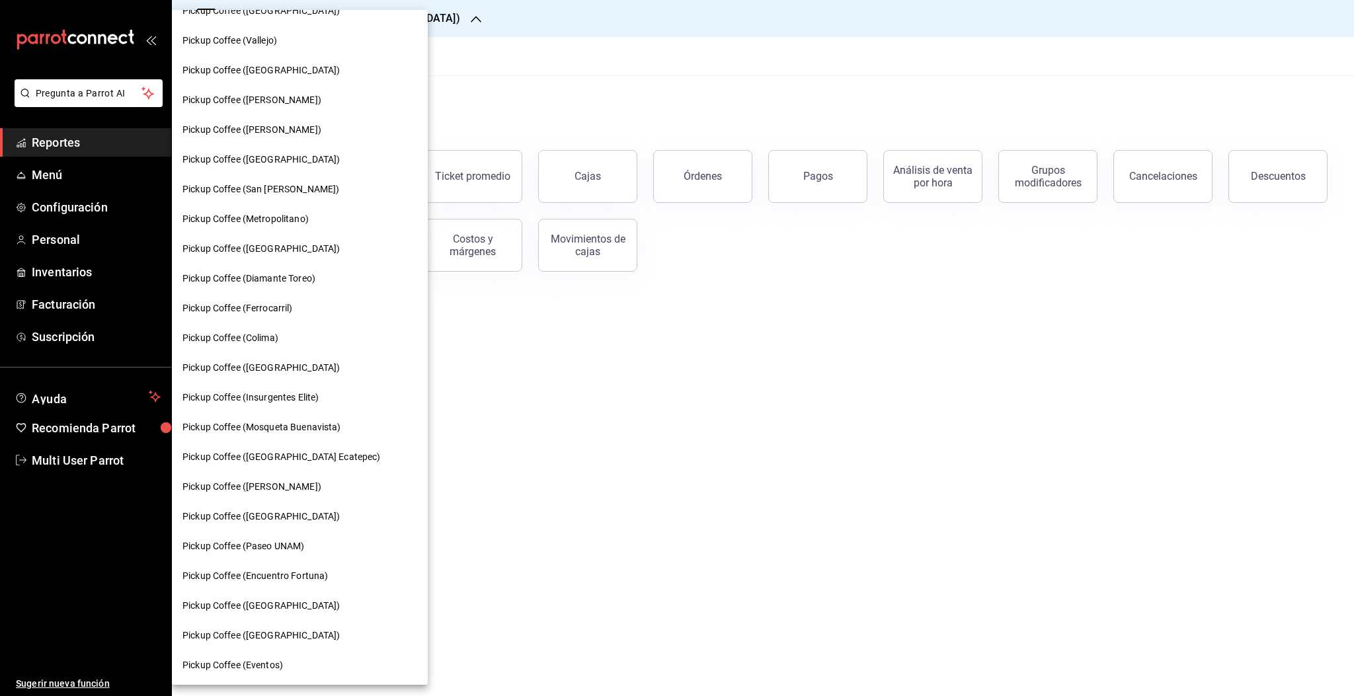
click at [282, 448] on div "Pickup Coffee ([GEOGRAPHIC_DATA] Ecatepec)" at bounding box center [300, 457] width 256 height 30
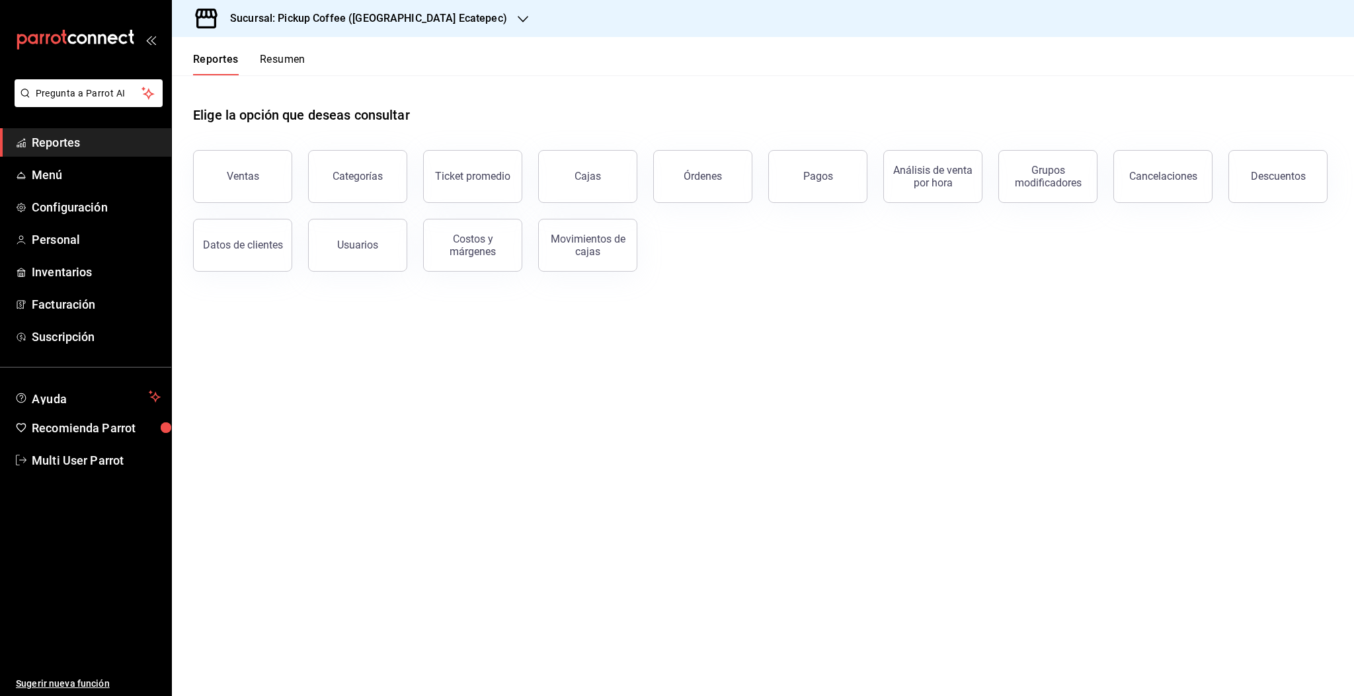
click at [287, 67] on button "Resumen" at bounding box center [283, 64] width 46 height 22
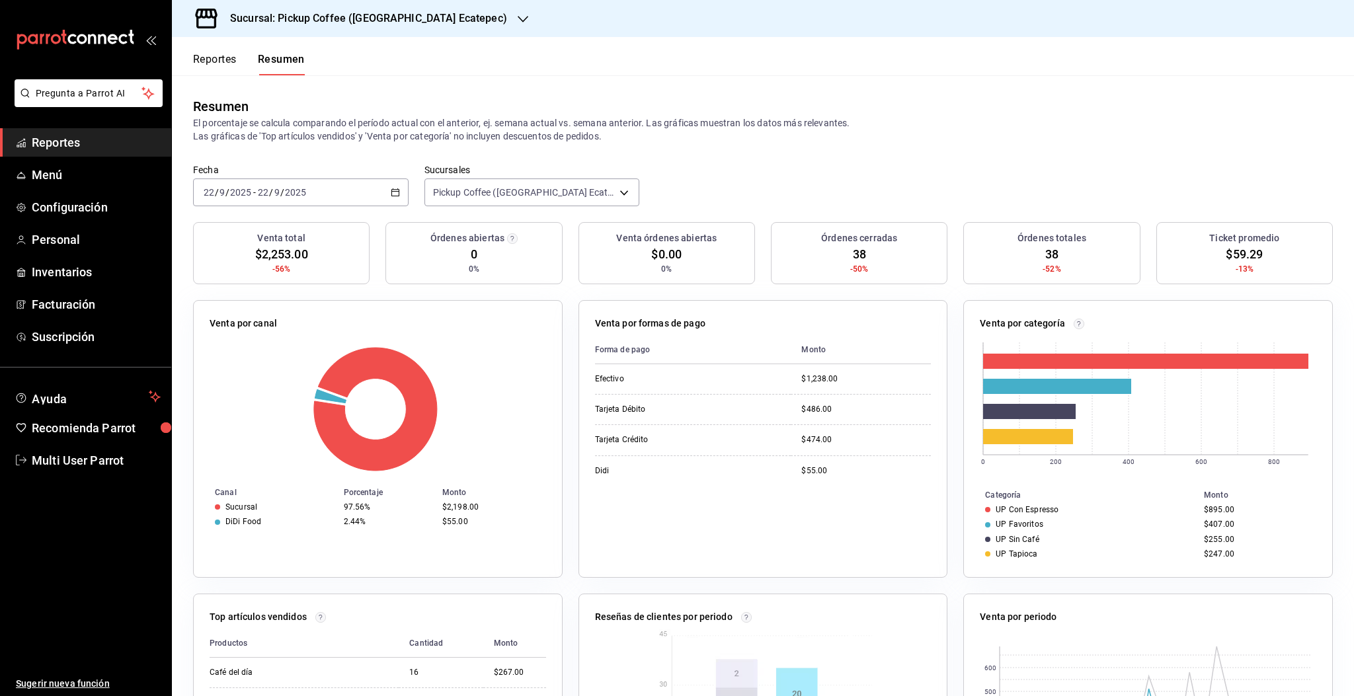
click at [320, 200] on div "[DATE] [DATE] - [DATE] [DATE]" at bounding box center [301, 192] width 216 height 28
click at [245, 383] on span "Rango de fechas" at bounding box center [255, 381] width 102 height 14
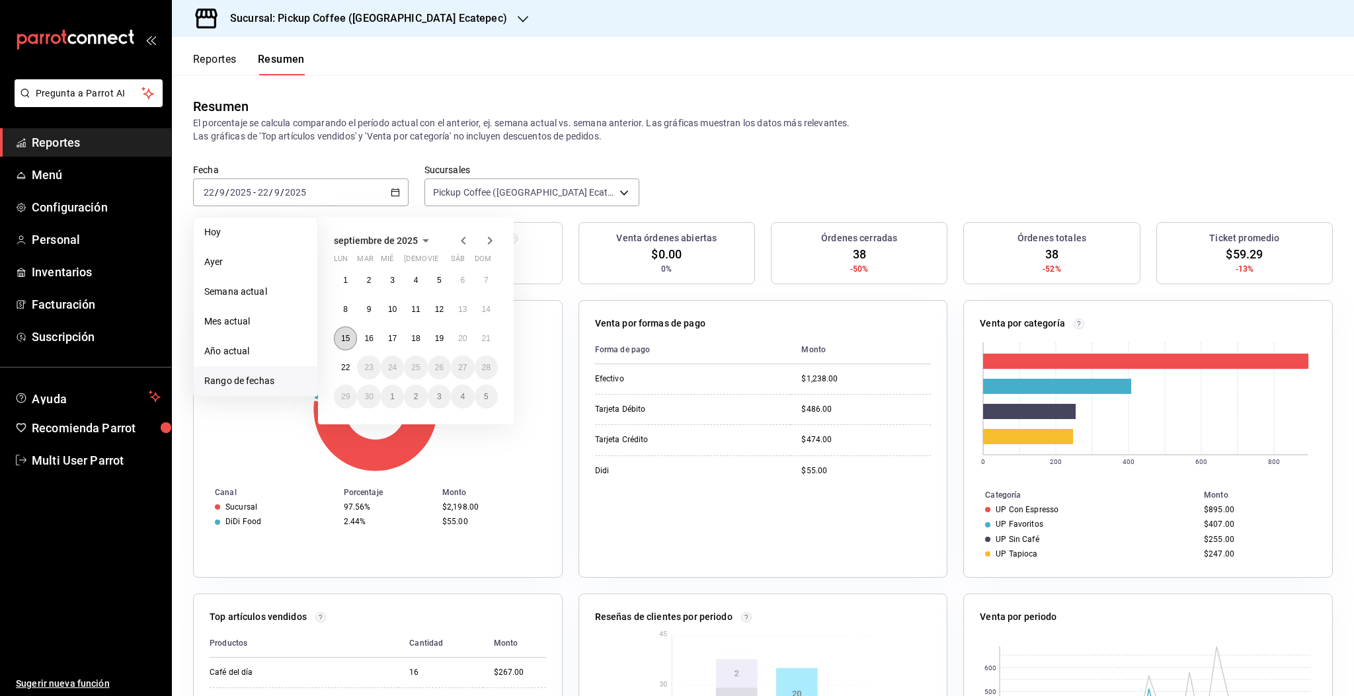
click at [350, 342] on button "15" at bounding box center [345, 339] width 23 height 24
click at [485, 340] on abbr "21" at bounding box center [486, 338] width 9 height 9
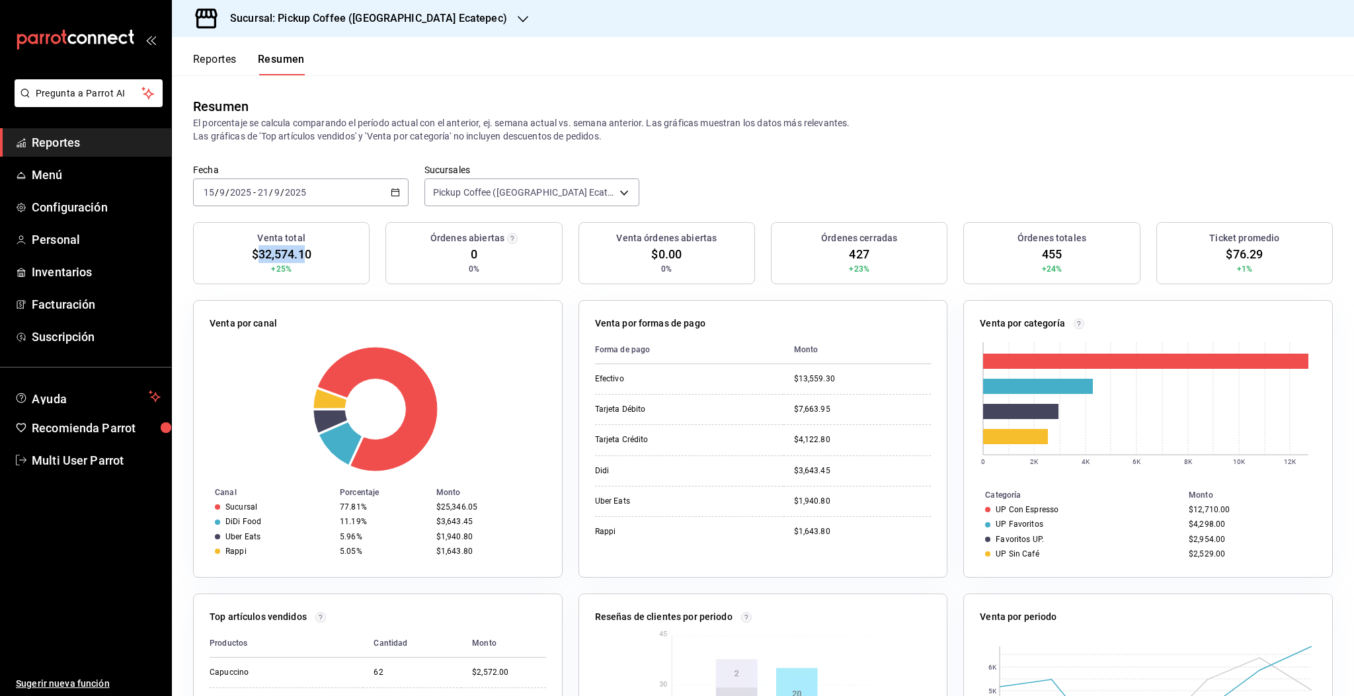
drag, startPoint x: 256, startPoint y: 252, endPoint x: 302, endPoint y: 245, distance: 46.7
click at [302, 245] on span "$32,574.10" at bounding box center [281, 254] width 59 height 18
click at [477, 89] on div "Resumen El porcentaje se calcula comparando el período actual con el anterior, …" at bounding box center [763, 119] width 1182 height 89
drag, startPoint x: 255, startPoint y: 255, endPoint x: 292, endPoint y: 254, distance: 37.7
click at [303, 253] on span "$32,574.10" at bounding box center [281, 254] width 59 height 18
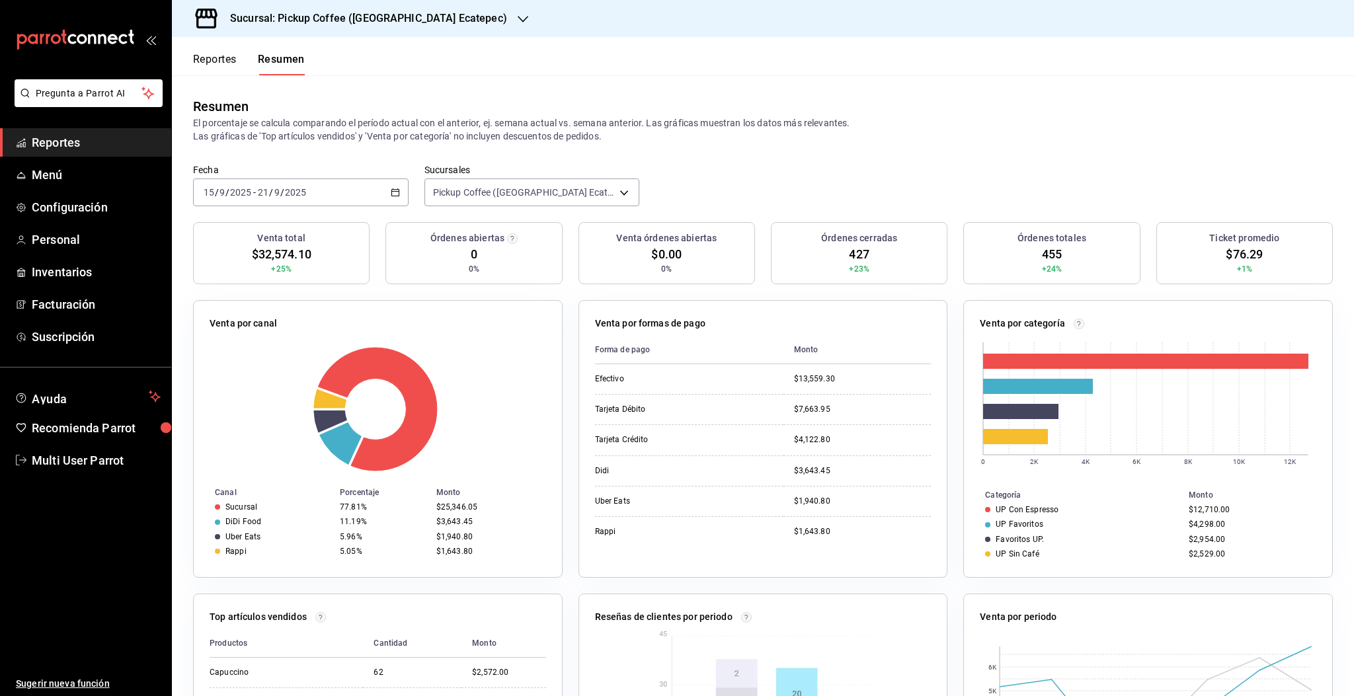
click at [313, 257] on div "Venta total $32,574.10 +25%" at bounding box center [281, 253] width 177 height 62
drag, startPoint x: 309, startPoint y: 252, endPoint x: 244, endPoint y: 257, distance: 65.0
click at [244, 257] on div "Venta total $32,574.10 +25%" at bounding box center [281, 253] width 177 height 62
click at [271, 249] on span "$32,574.10" at bounding box center [281, 254] width 59 height 18
drag, startPoint x: 252, startPoint y: 249, endPoint x: 294, endPoint y: 257, distance: 43.0
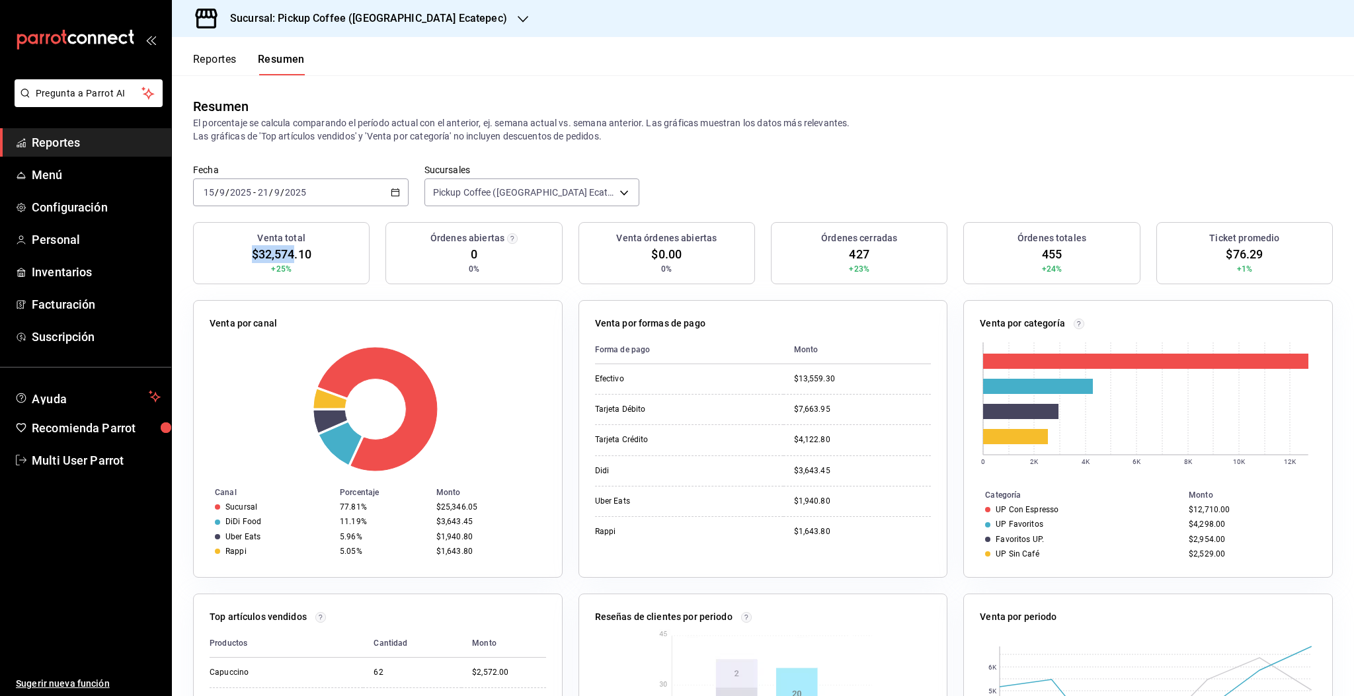
click at [294, 257] on span "$32,574.10" at bounding box center [281, 254] width 59 height 18
click at [248, 256] on div "Venta total $32,574.10 +25%" at bounding box center [281, 253] width 177 height 62
drag, startPoint x: 249, startPoint y: 253, endPoint x: 260, endPoint y: 252, distance: 11.3
click at [278, 257] on div "Venta total $32,574.10 +25%" at bounding box center [281, 253] width 177 height 62
click at [248, 249] on div "Venta total $32,574.10 +25%" at bounding box center [281, 253] width 177 height 62
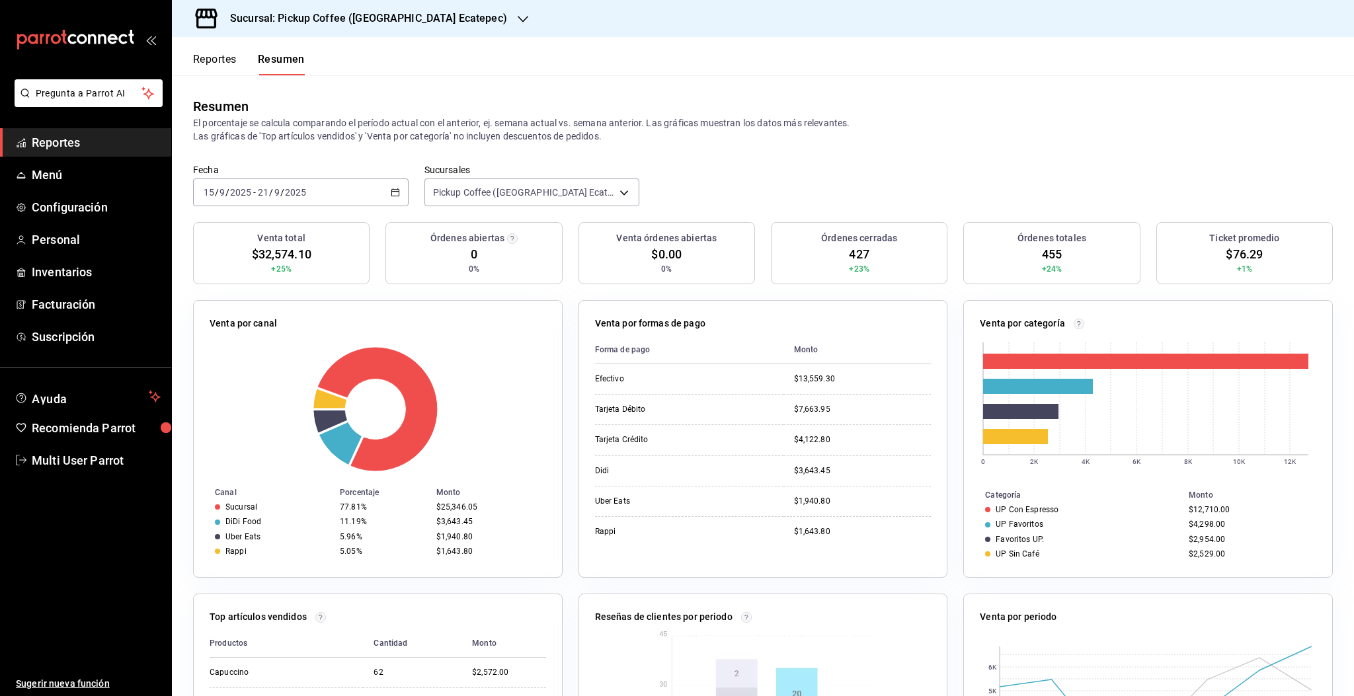
click at [356, 73] on header "Reportes Resumen" at bounding box center [763, 56] width 1182 height 38
drag, startPoint x: 251, startPoint y: 252, endPoint x: 358, endPoint y: 258, distance: 107.3
click at [358, 258] on div "Venta total $32,574.10 +25%" at bounding box center [281, 253] width 177 height 62
drag, startPoint x: 254, startPoint y: 253, endPoint x: 261, endPoint y: 252, distance: 7.4
click at [282, 256] on span "$32,574.10" at bounding box center [281, 254] width 59 height 18
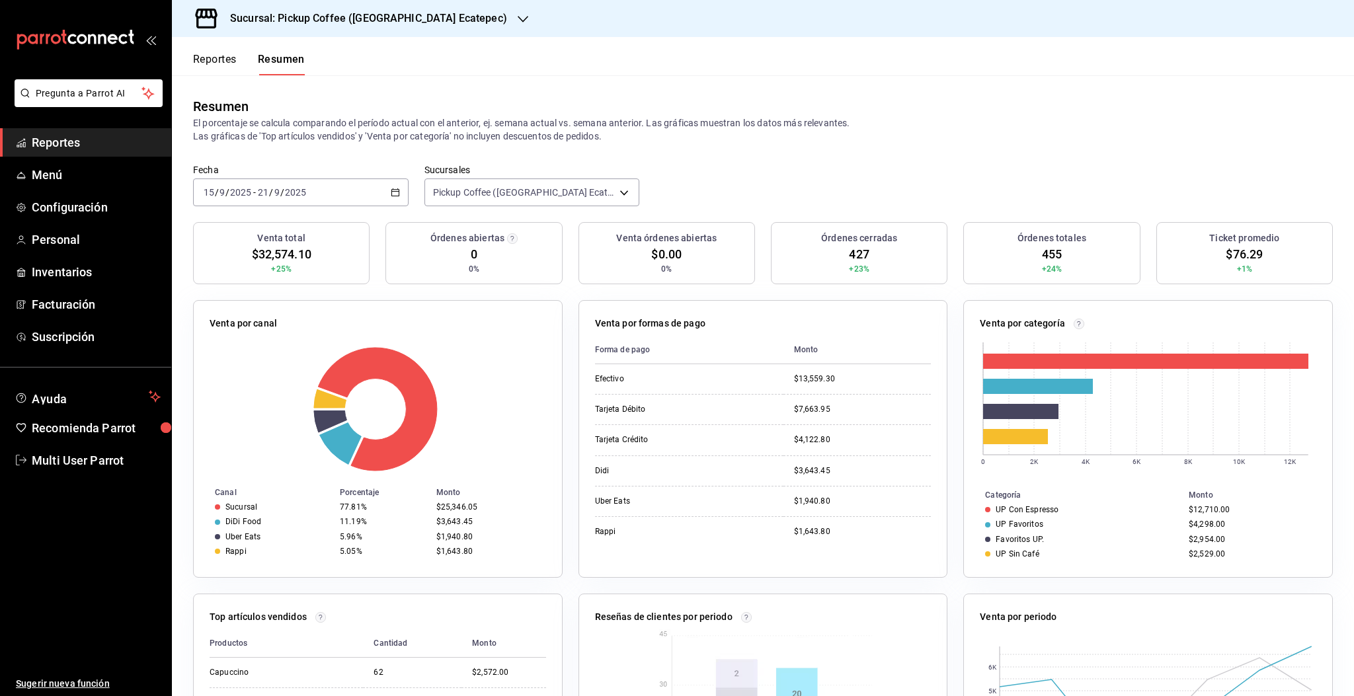
click at [237, 253] on div "Venta total $32,574.10 +25%" at bounding box center [281, 253] width 177 height 62
drag, startPoint x: 239, startPoint y: 251, endPoint x: 261, endPoint y: 261, distance: 24.0
click at [266, 262] on div "Venta total $32,574.10 +25%" at bounding box center [281, 253] width 177 height 62
click at [516, 76] on div "Resumen El porcentaje se calcula comparando el período actual con el anterior, …" at bounding box center [763, 119] width 1182 height 89
click at [353, 19] on h3 "Sucursal: Pickup Coffee ([GEOGRAPHIC_DATA] Ecatepec)" at bounding box center [363, 19] width 288 height 16
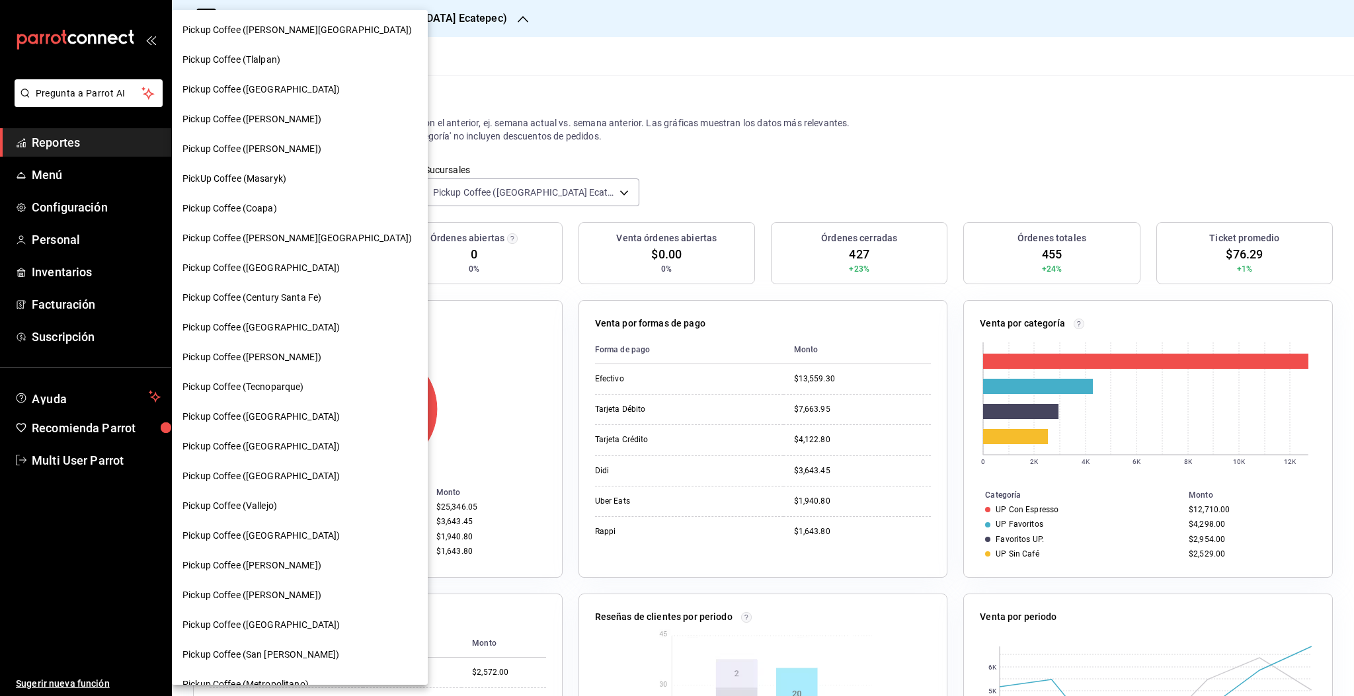
click at [253, 362] on span "Pickup Coffee ([PERSON_NAME])" at bounding box center [251, 357] width 139 height 14
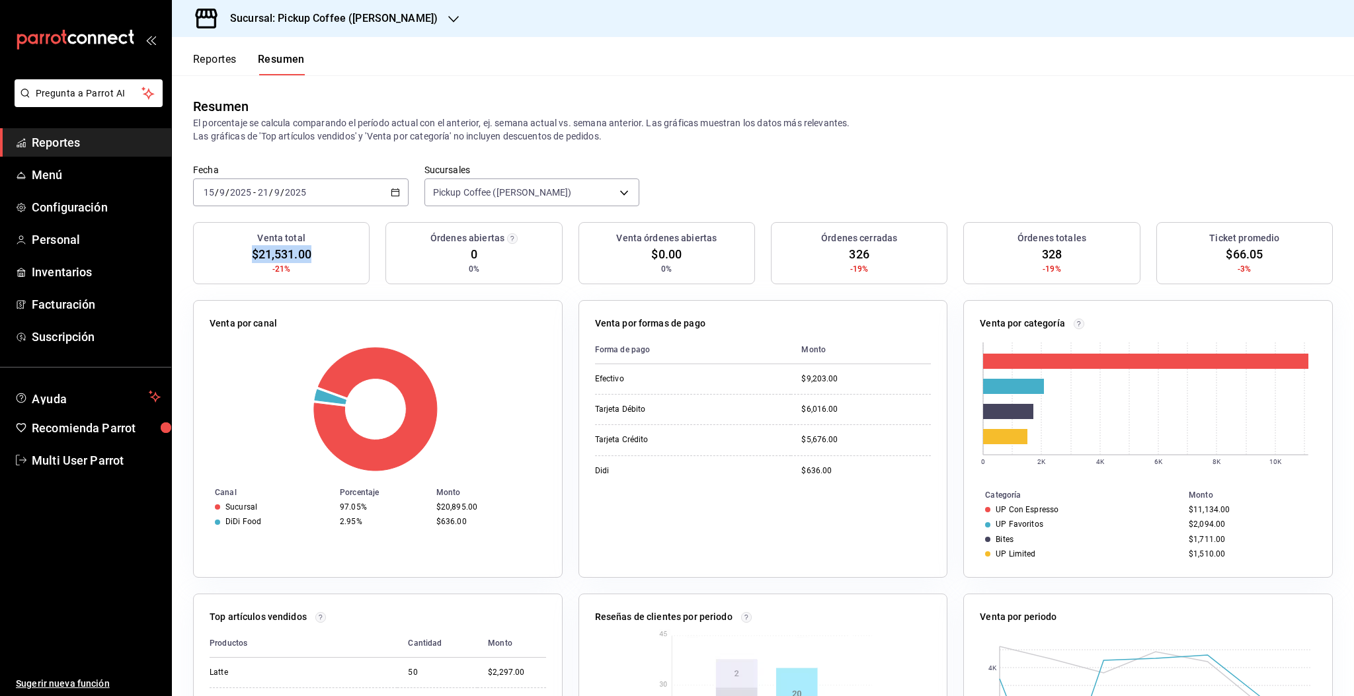
drag, startPoint x: 252, startPoint y: 253, endPoint x: 304, endPoint y: 245, distance: 52.8
click at [305, 246] on span "$21,531.00" at bounding box center [281, 254] width 59 height 18
click at [314, 253] on div "Venta total $21,531.00 -21%" at bounding box center [281, 253] width 177 height 62
drag, startPoint x: 303, startPoint y: 249, endPoint x: 228, endPoint y: 252, distance: 75.4
click at [228, 252] on div "Venta total $21,531.00 -21%" at bounding box center [281, 253] width 177 height 62
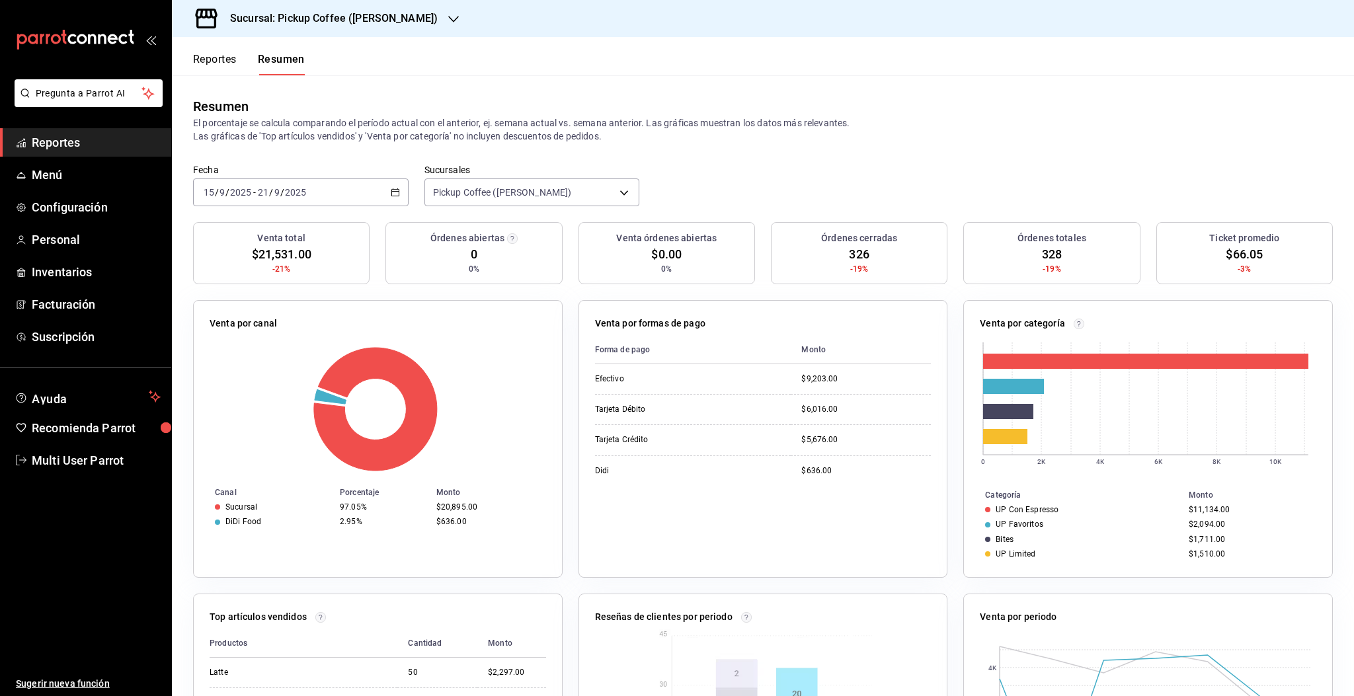
click at [515, 134] on p "El porcentaje se calcula comparando el período actual con el anterior, ej. sema…" at bounding box center [763, 129] width 1140 height 26
click at [218, 63] on button "Reportes" at bounding box center [215, 64] width 44 height 22
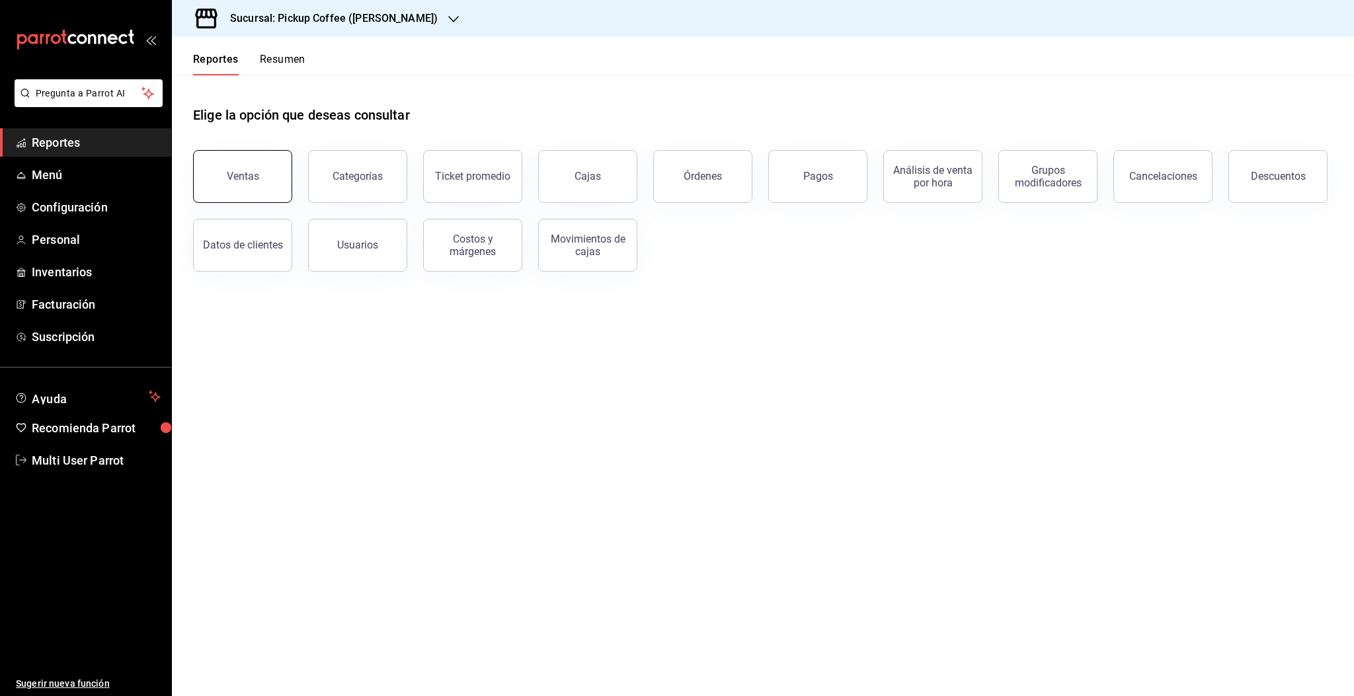
click at [229, 177] on div "Ventas" at bounding box center [243, 176] width 32 height 13
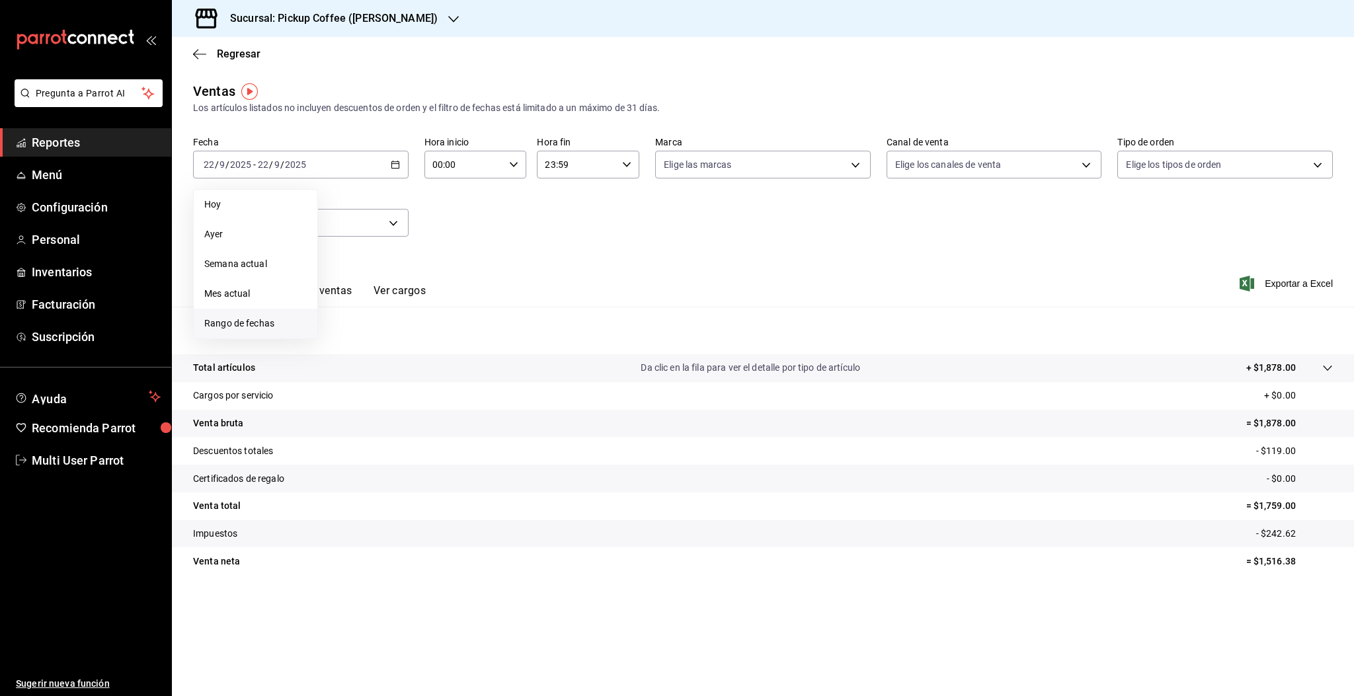
click at [247, 325] on span "Rango de fechas" at bounding box center [255, 324] width 102 height 14
click at [340, 313] on button "15" at bounding box center [345, 311] width 23 height 24
click at [492, 311] on button "21" at bounding box center [486, 311] width 23 height 24
click at [260, 167] on input "21" at bounding box center [263, 164] width 12 height 11
click at [348, 307] on abbr "15" at bounding box center [345, 310] width 9 height 9
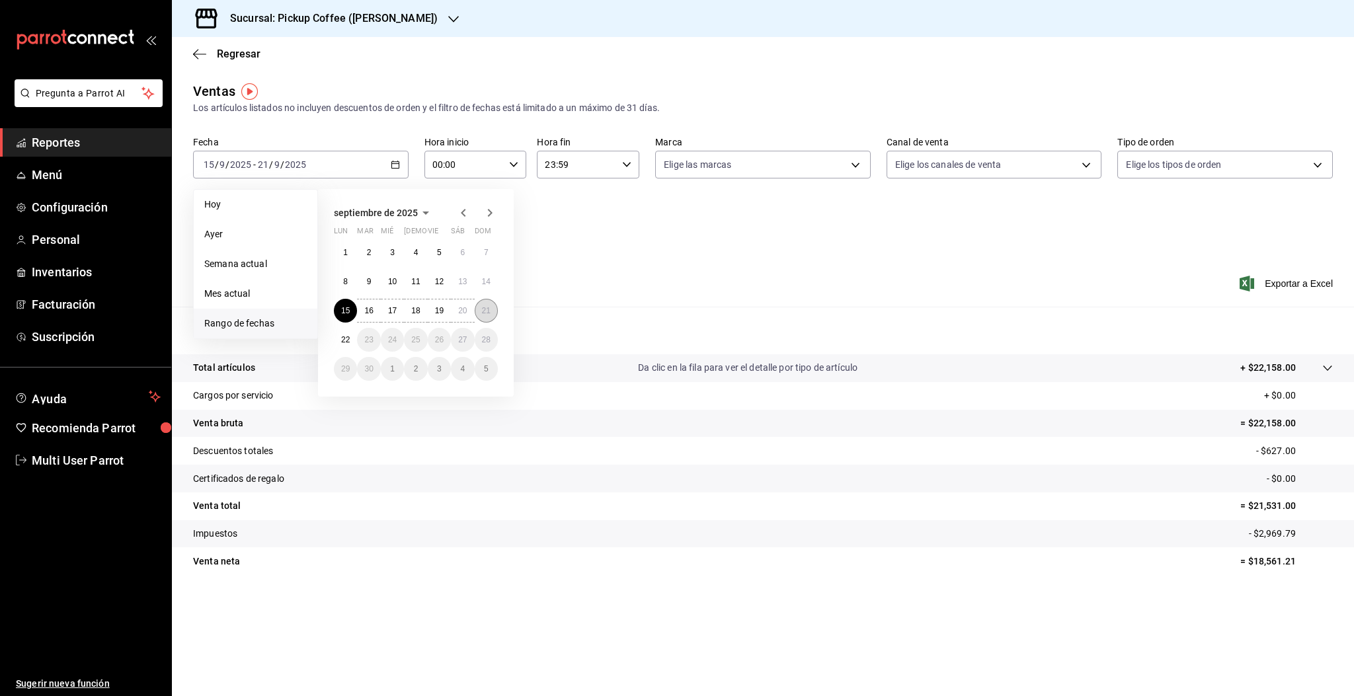
click at [487, 313] on abbr "21" at bounding box center [486, 310] width 9 height 9
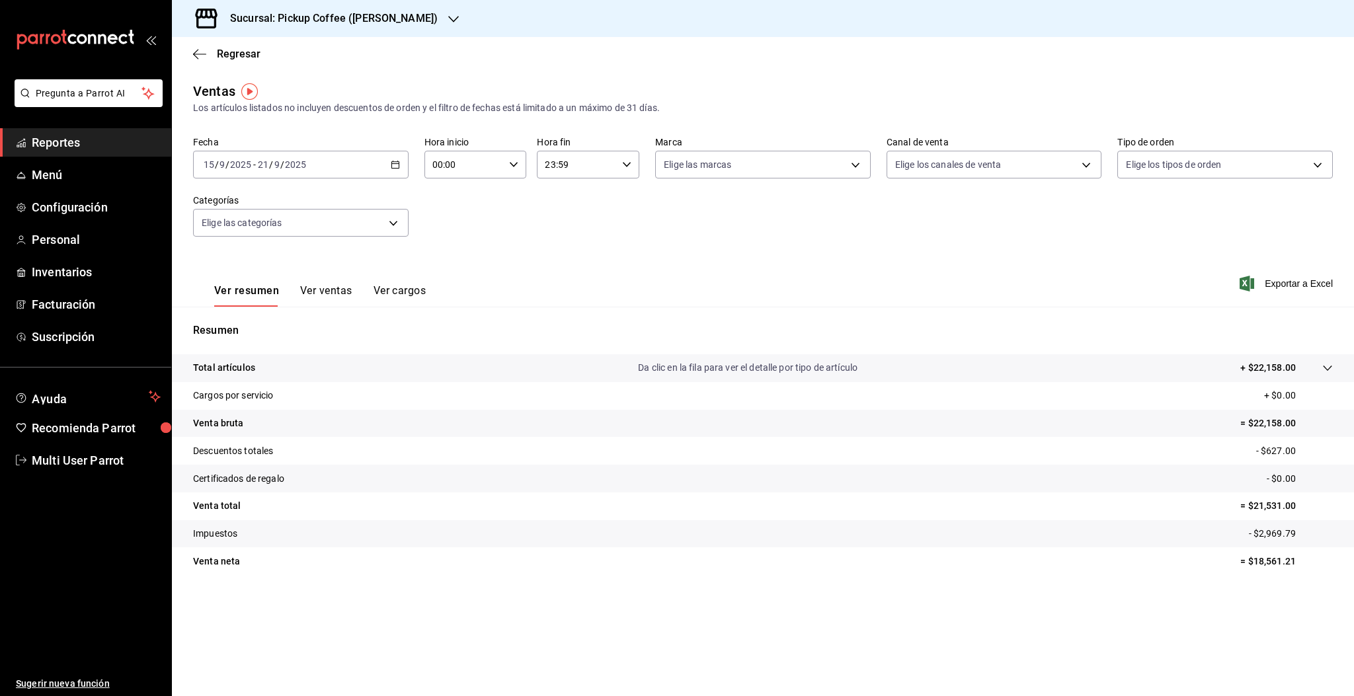
click at [748, 97] on div "Ventas Los artículos listados no incluyen descuentos de orden y el filtro de fe…" at bounding box center [763, 98] width 1140 height 34
click at [766, 85] on div "Ventas Los artículos listados no incluyen descuentos de orden y el filtro de fe…" at bounding box center [763, 98] width 1140 height 34
click at [603, 245] on div "Fecha [DATE] [DATE] - [DATE] [DATE] Hora inicio 00:00 Hora inicio Hora fin 23:5…" at bounding box center [763, 194] width 1140 height 116
click at [913, 97] on div "Ventas Los artículos listados no incluyen descuentos de orden y el filtro de fe…" at bounding box center [763, 98] width 1140 height 34
click at [203, 50] on icon "button" at bounding box center [199, 54] width 13 height 12
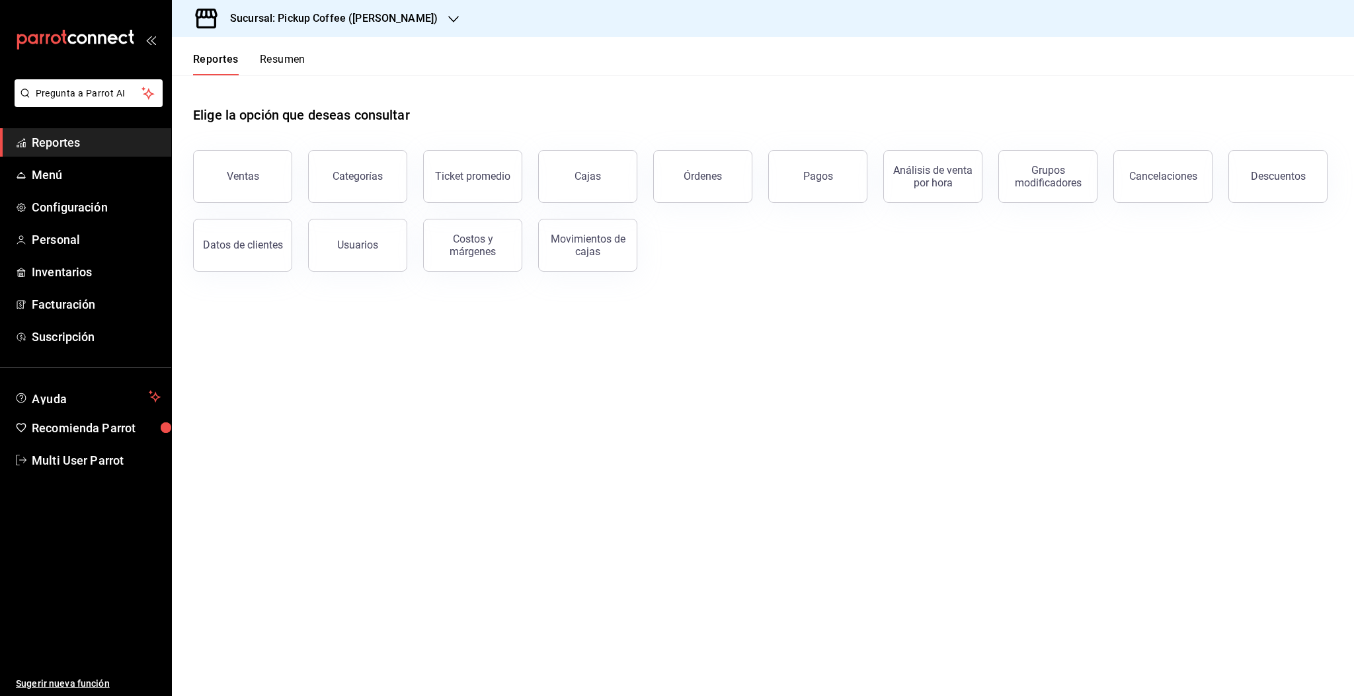
click at [281, 56] on button "Resumen" at bounding box center [283, 64] width 46 height 22
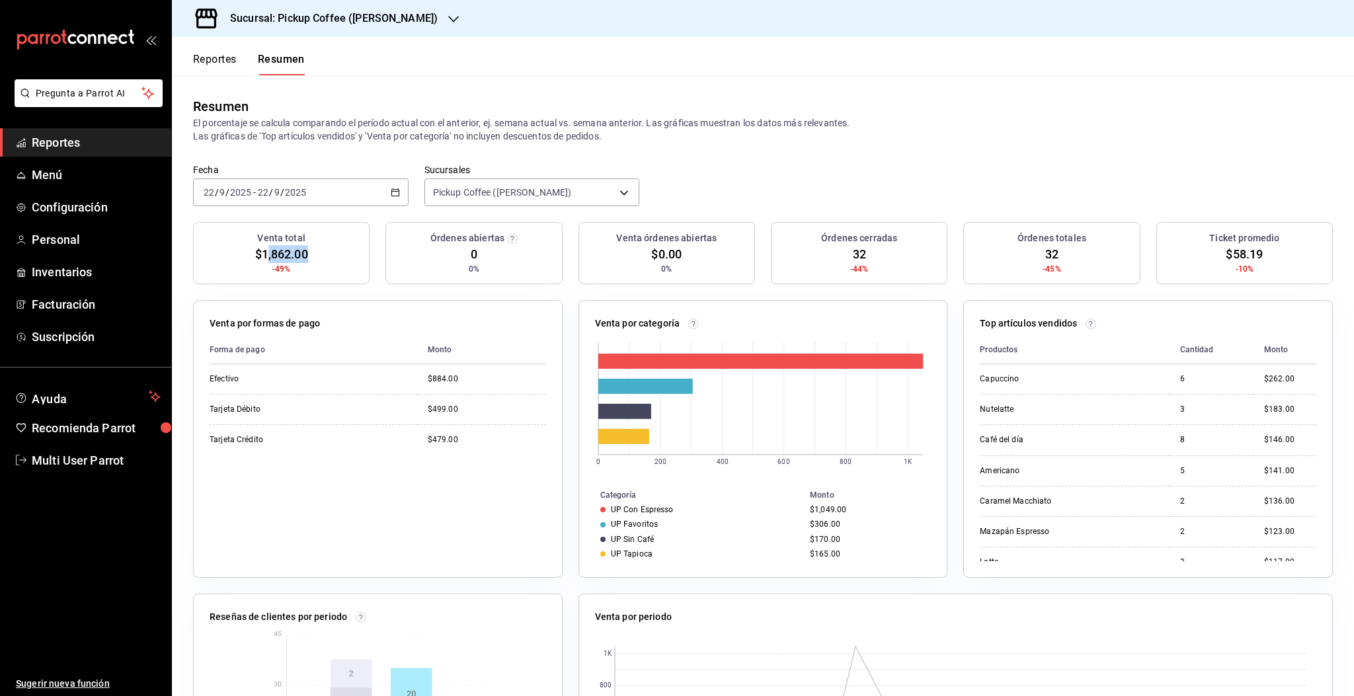
drag, startPoint x: 264, startPoint y: 255, endPoint x: 304, endPoint y: 255, distance: 39.7
click at [304, 255] on span "$1,862.00" at bounding box center [281, 254] width 53 height 18
drag, startPoint x: 256, startPoint y: 251, endPoint x: 305, endPoint y: 260, distance: 49.9
click at [305, 260] on span "$1,862.00" at bounding box center [281, 254] width 53 height 18
click at [921, 152] on div "Resumen El porcentaje se calcula comparando el período actual con el anterior, …" at bounding box center [763, 119] width 1182 height 89
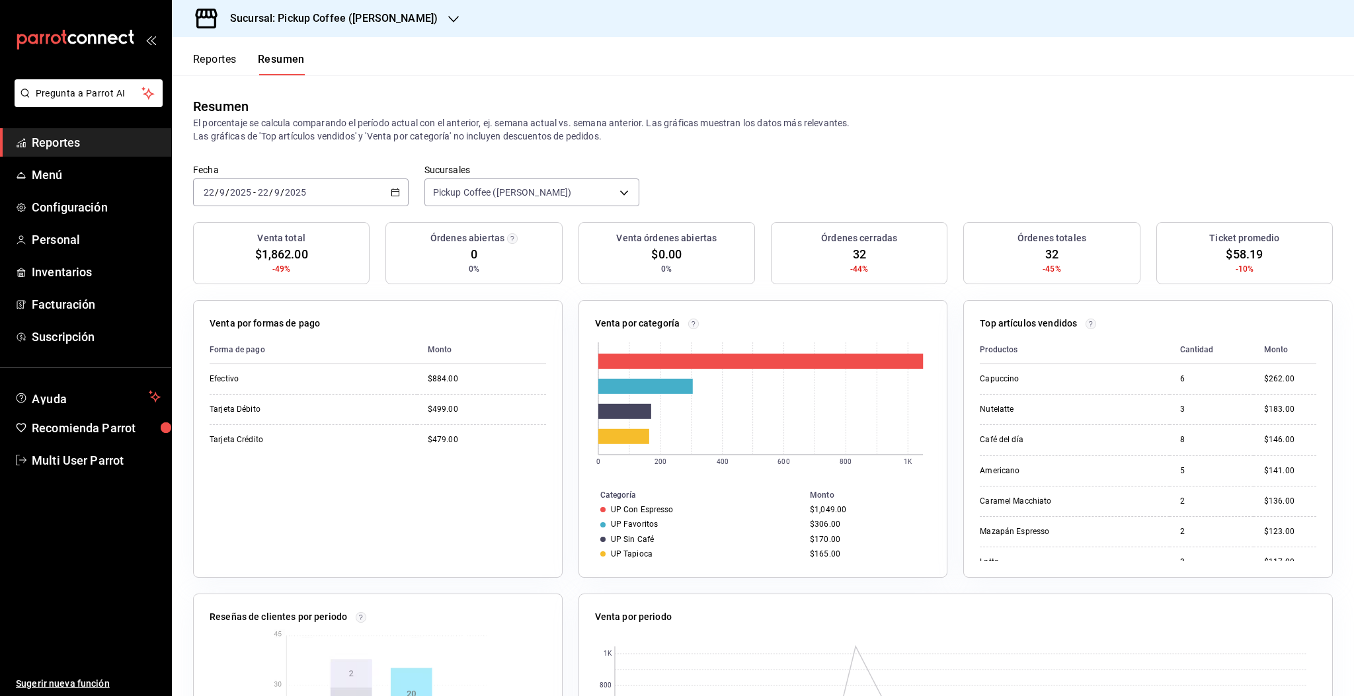
click at [72, 145] on span "Reportes" at bounding box center [96, 143] width 129 height 18
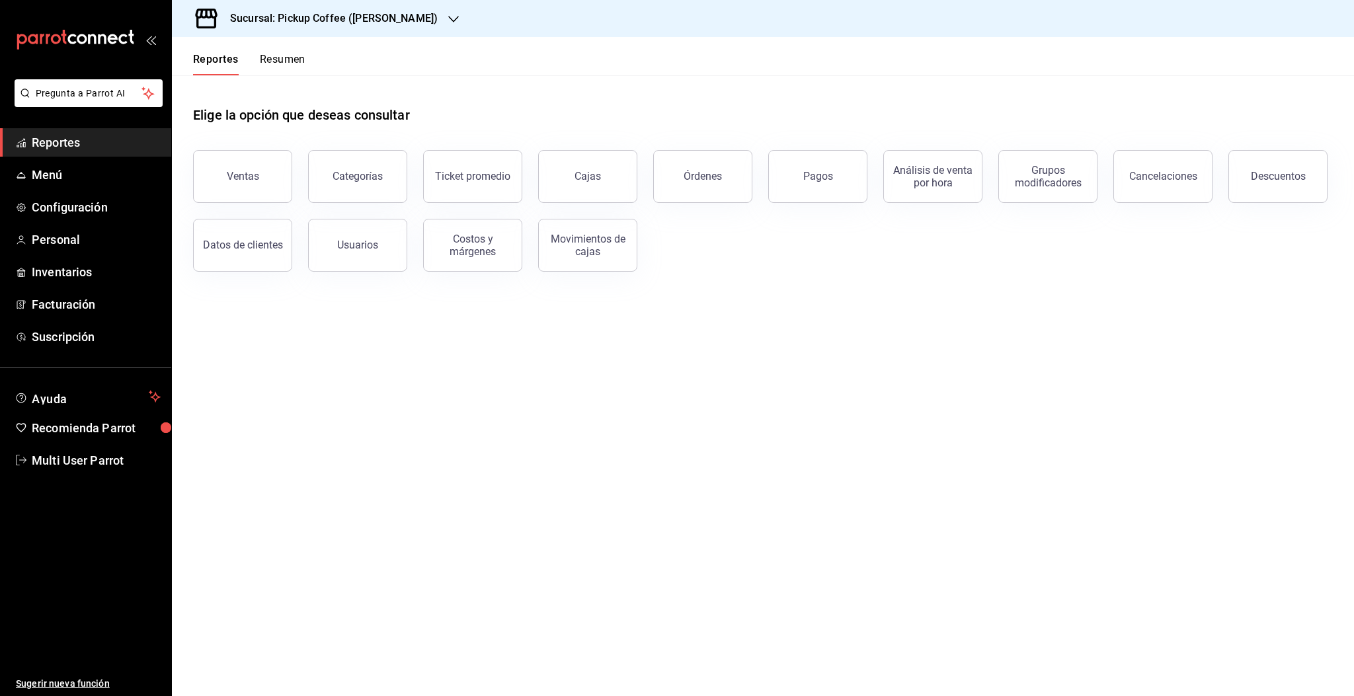
click at [288, 62] on button "Resumen" at bounding box center [283, 64] width 46 height 22
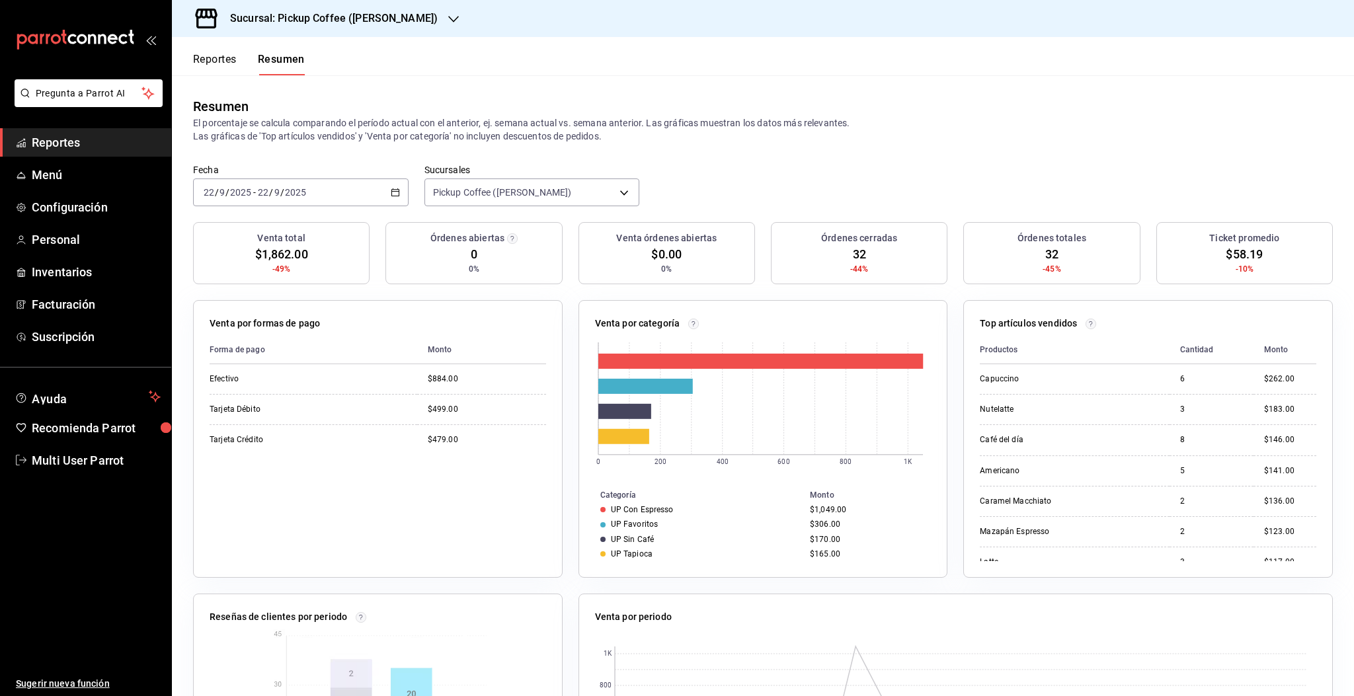
click at [1149, 118] on p "El porcentaje se calcula comparando el período actual con el anterior, ej. sema…" at bounding box center [763, 129] width 1140 height 26
click at [1021, 143] on div "Resumen El porcentaje se calcula comparando el período actual con el anterior, …" at bounding box center [763, 119] width 1182 height 89
